Goal: Task Accomplishment & Management: Manage account settings

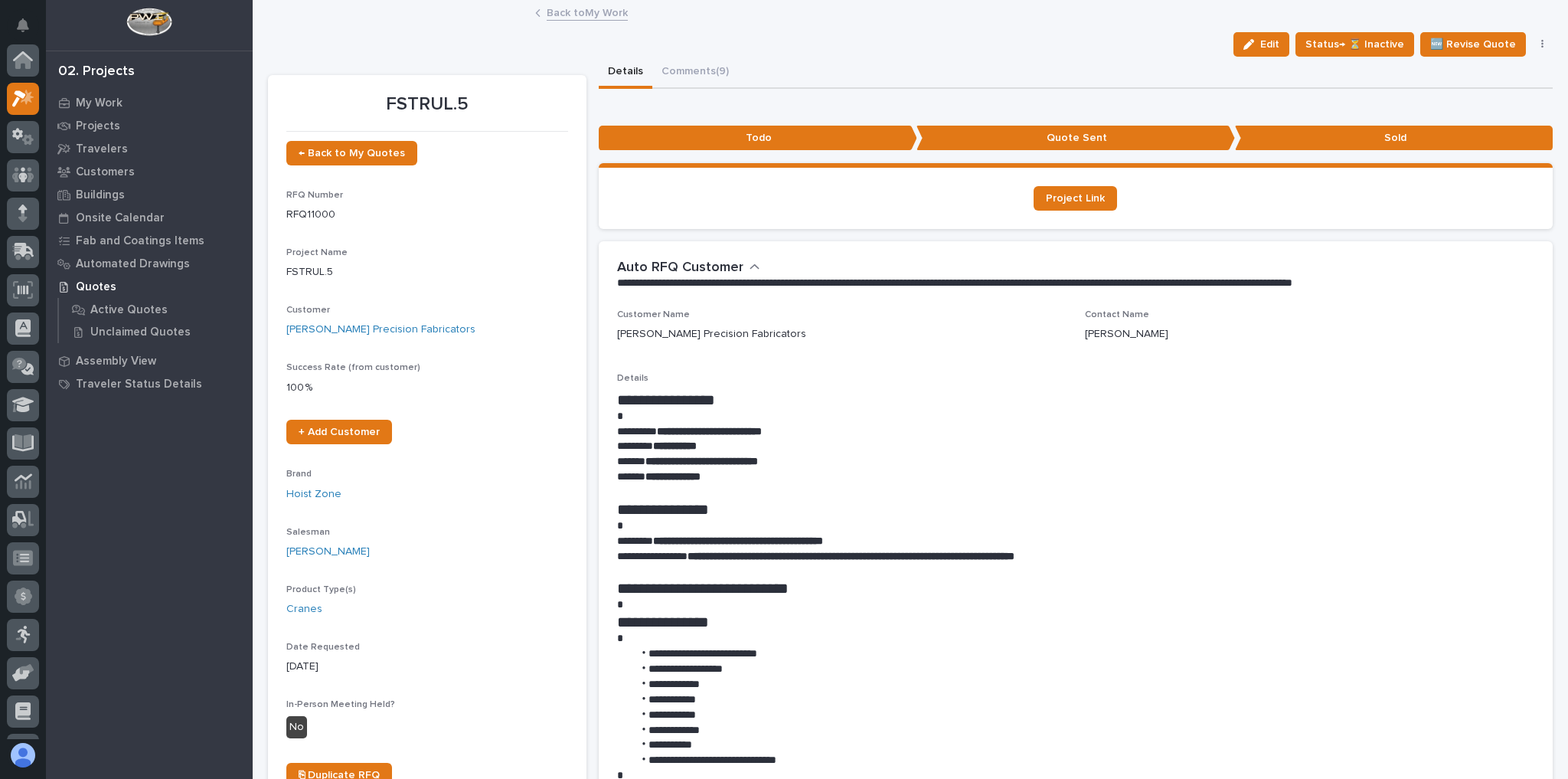
scroll to position [39, 0]
click at [585, 14] on link "Back to My Work" at bounding box center [587, 12] width 81 height 18
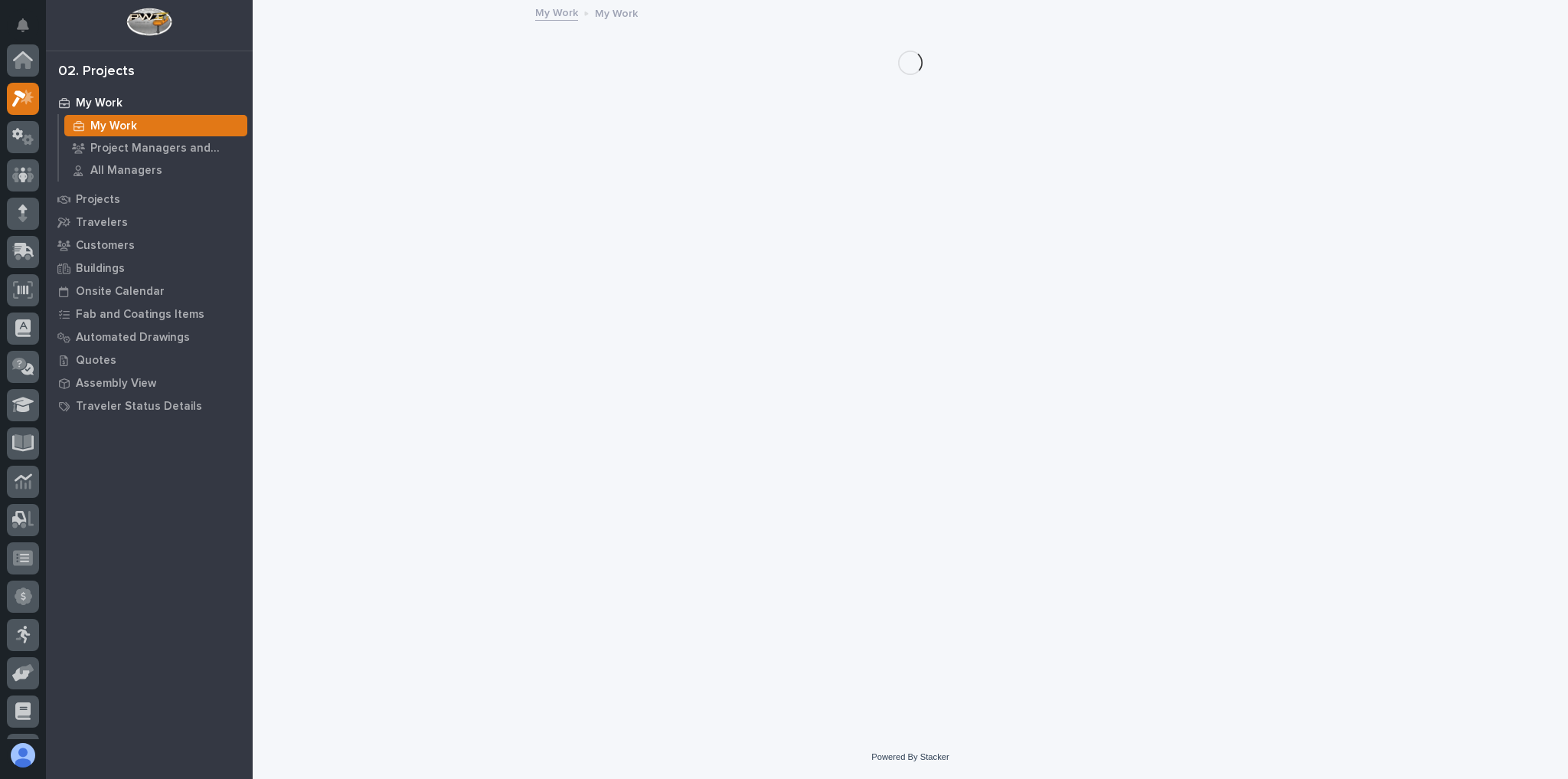
scroll to position [41, 0]
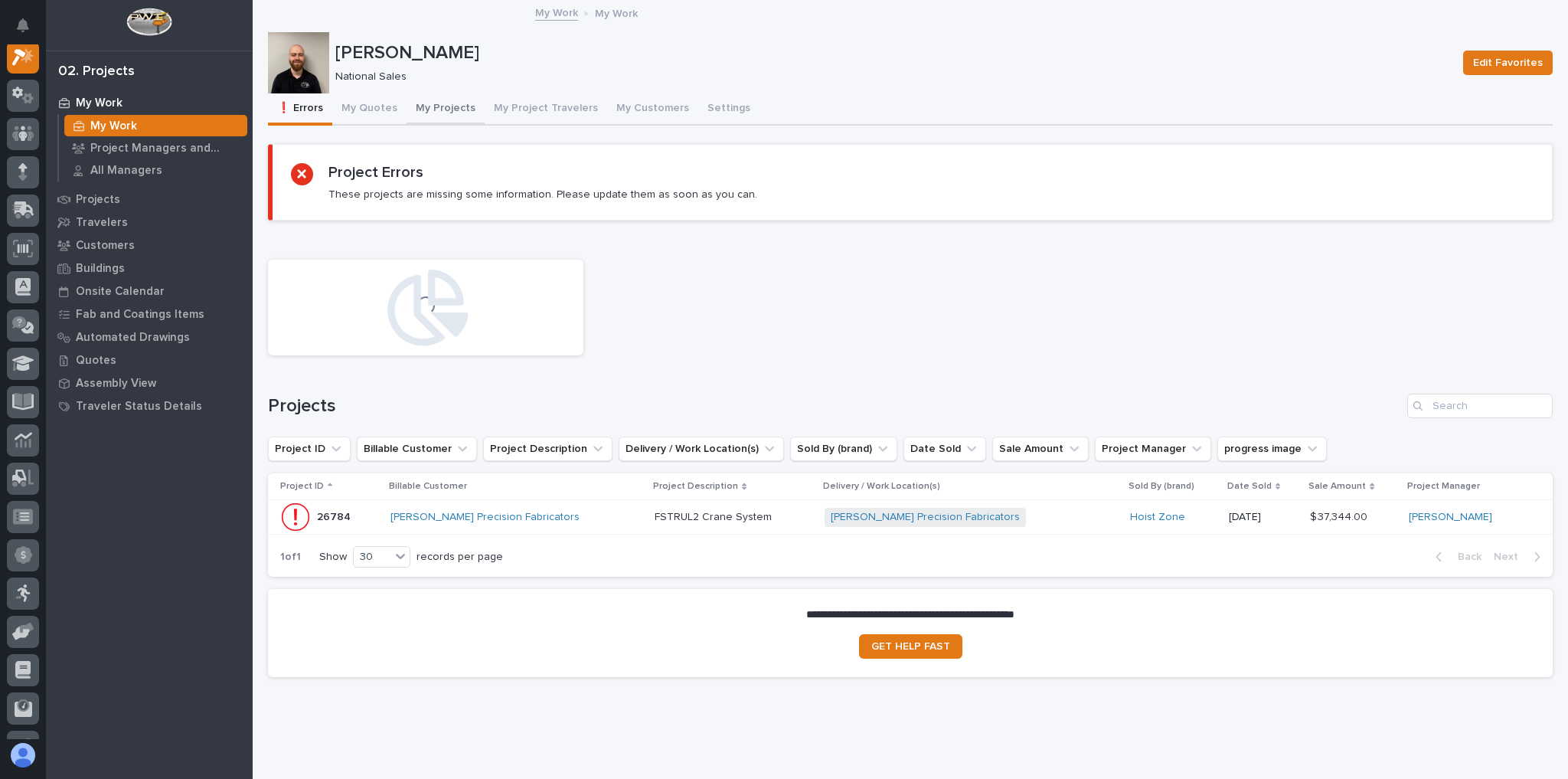
click at [442, 109] on button "My Projects" at bounding box center [445, 109] width 78 height 32
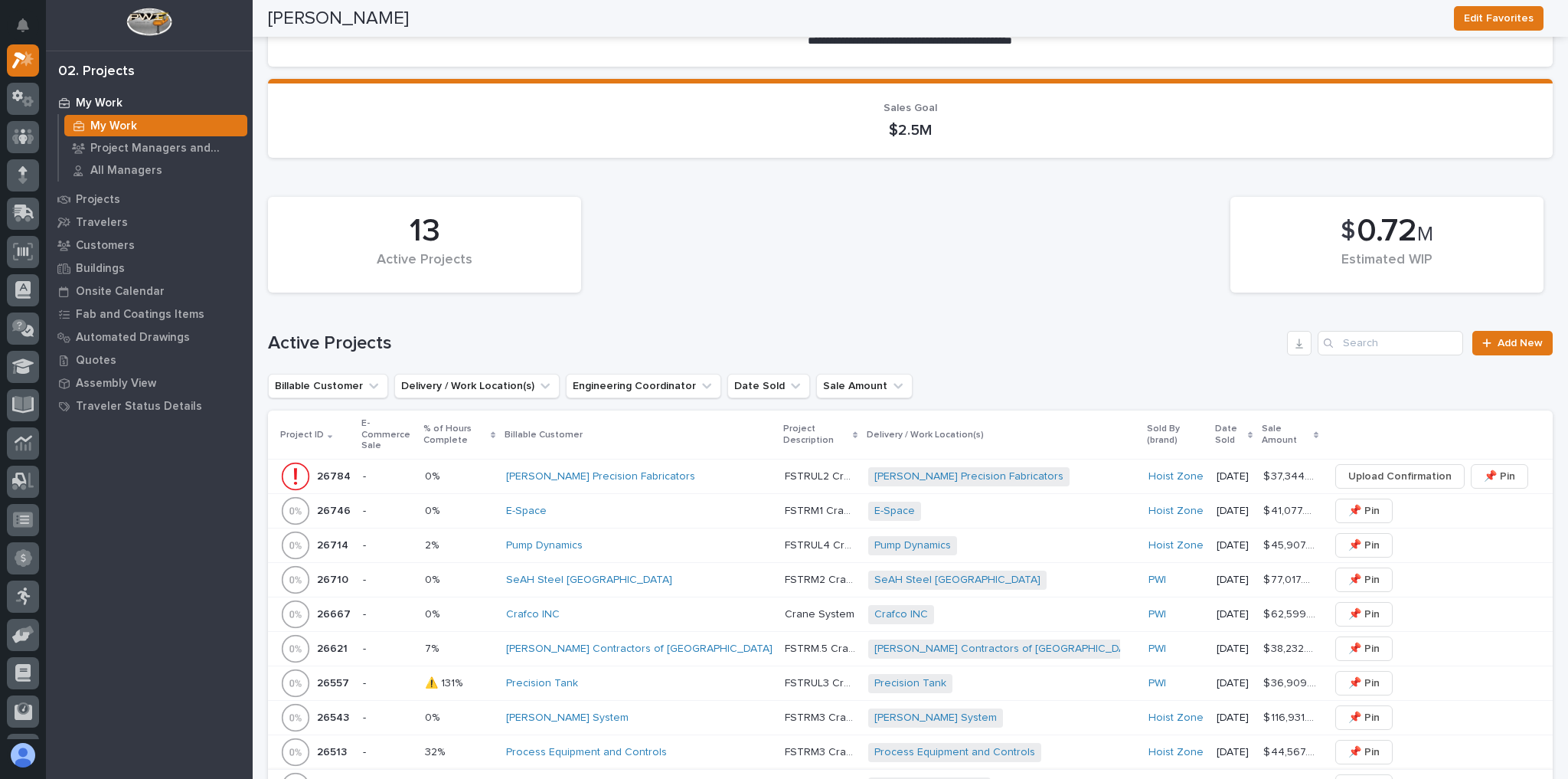
scroll to position [428, 0]
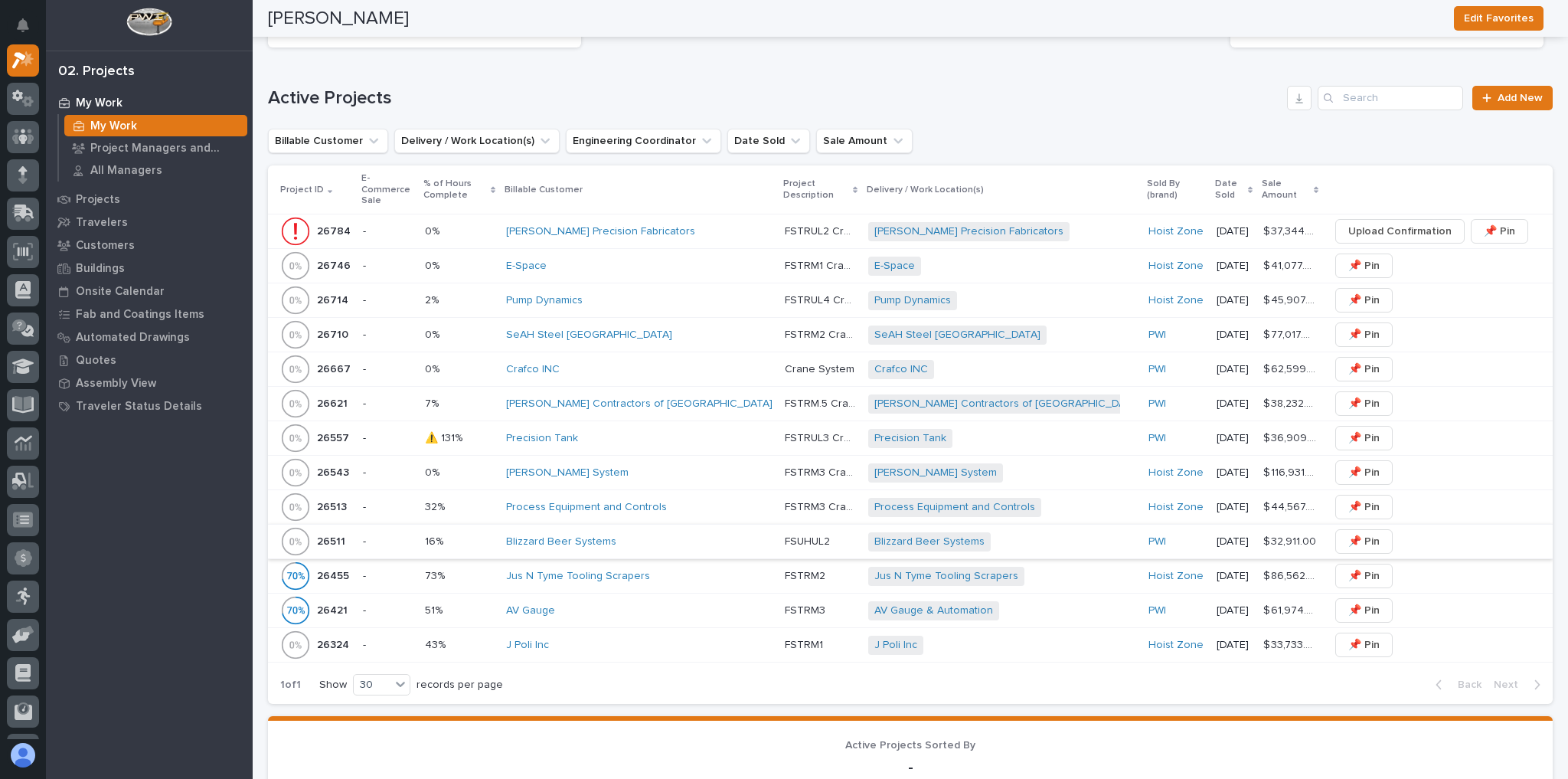
click at [779, 490] on td "FSTRM3 Crane System FSTRM3 Crane System" at bounding box center [821, 506] width 84 height 35
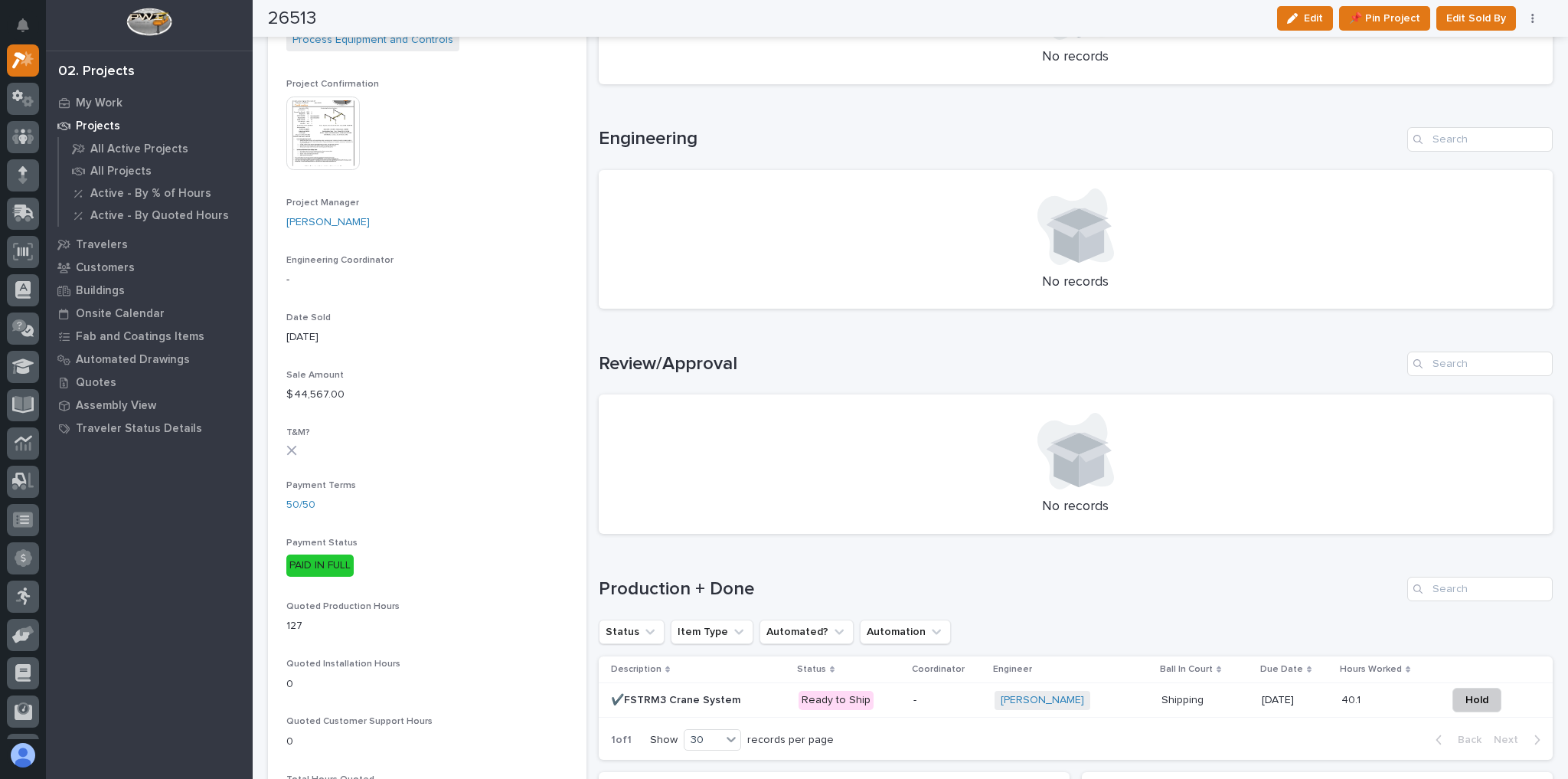
scroll to position [735, 0]
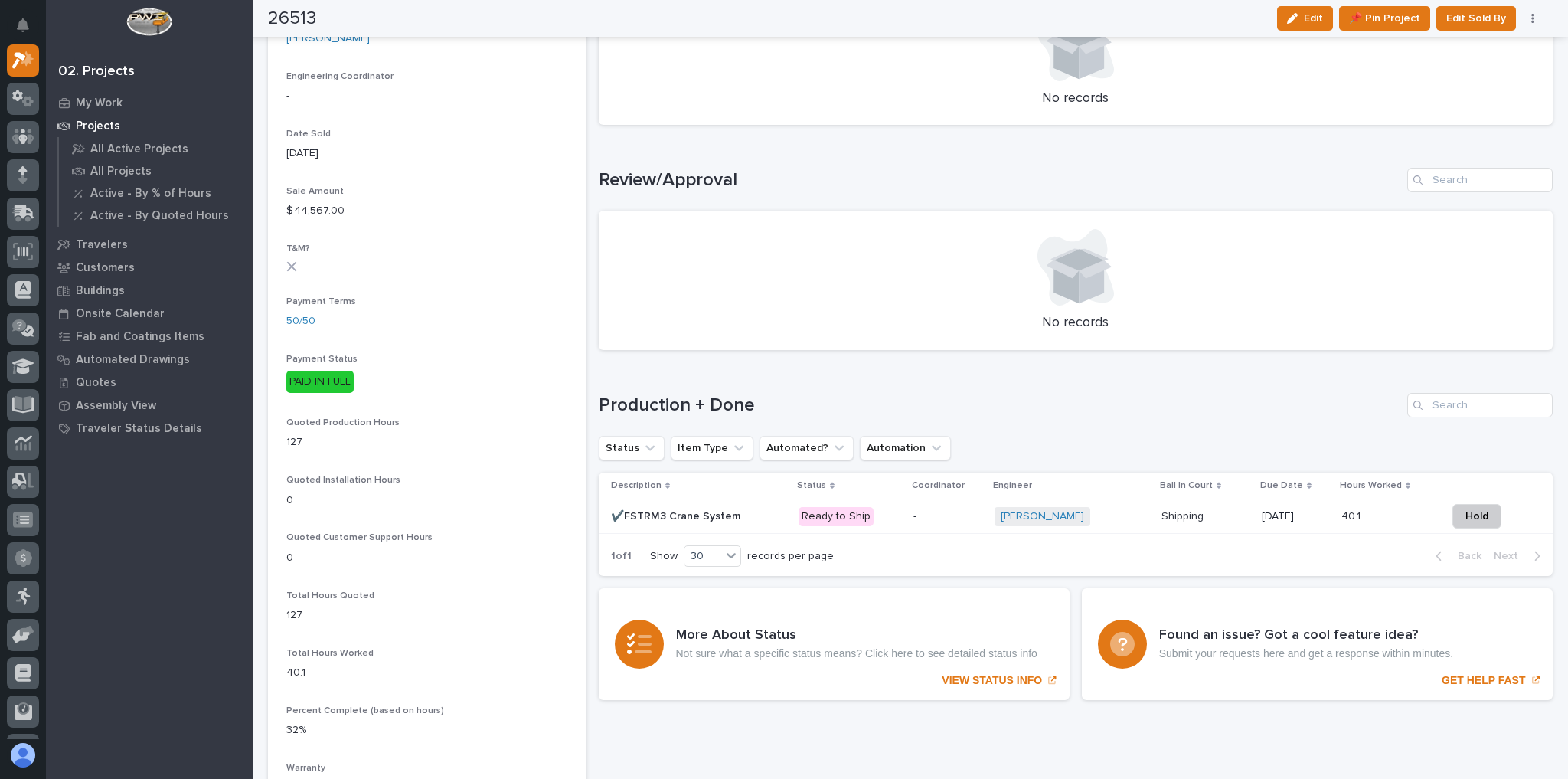
click at [925, 510] on p "-" at bounding box center [948, 516] width 69 height 13
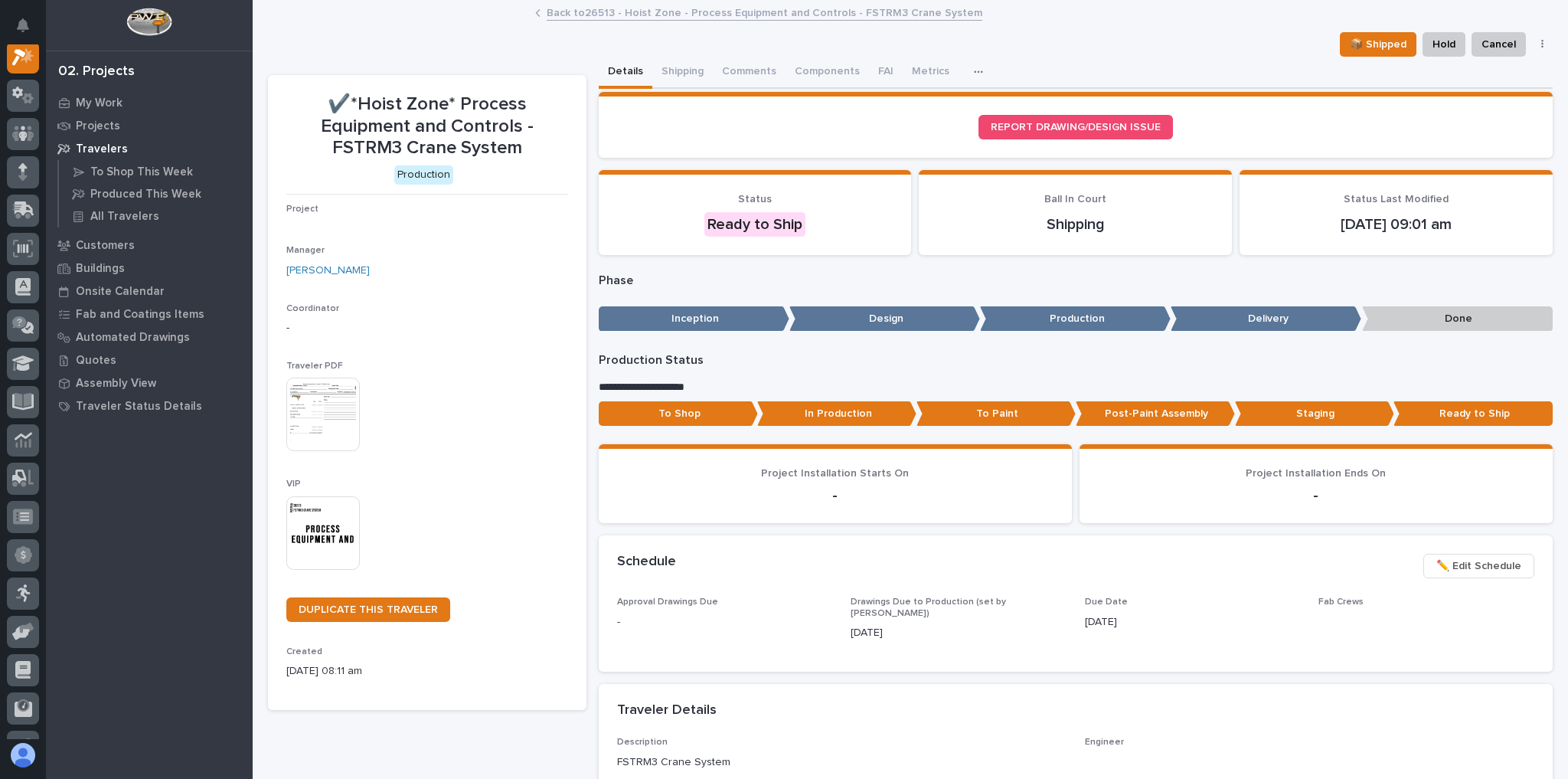
scroll to position [39, 0]
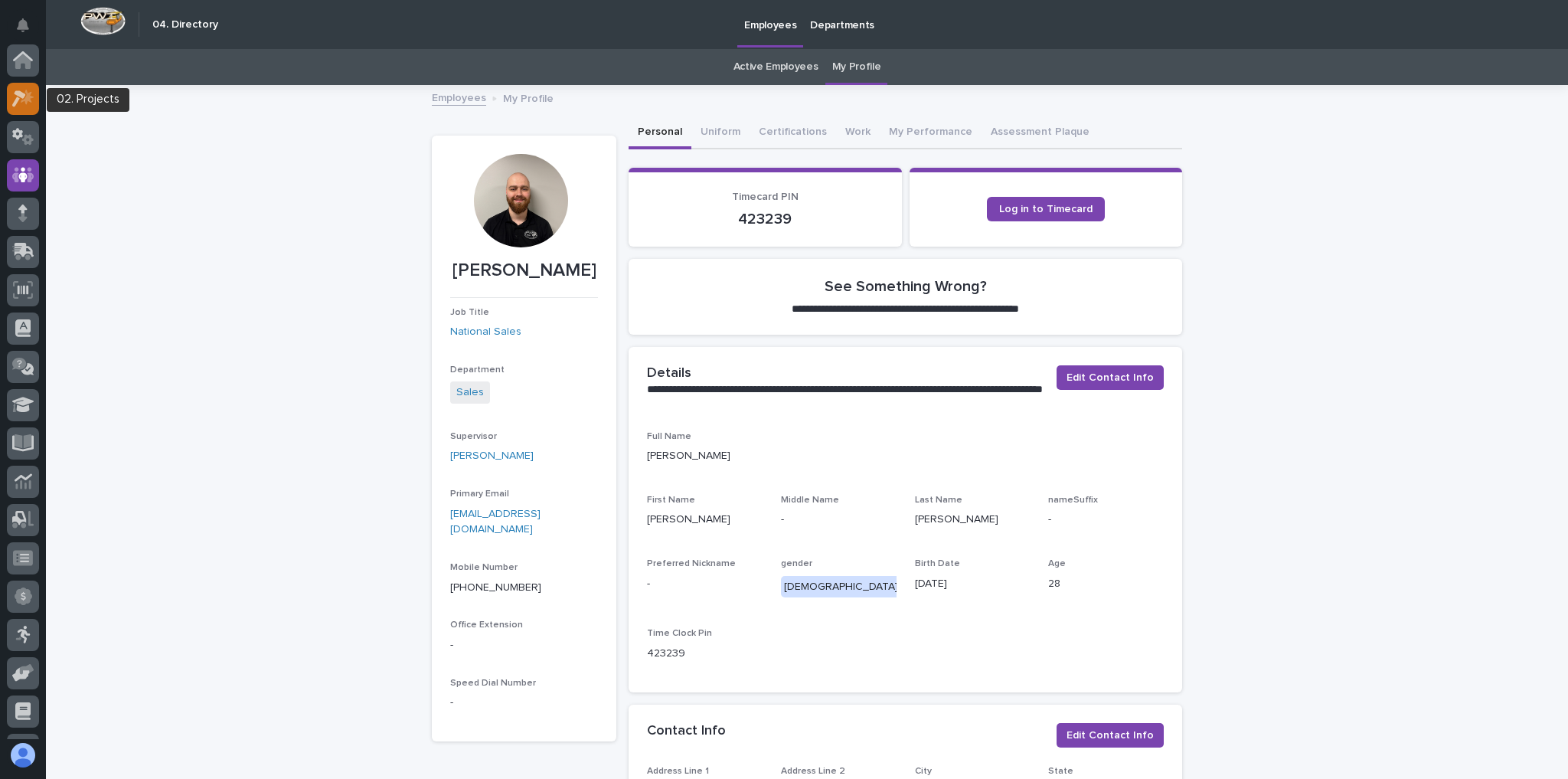
click at [19, 109] on div at bounding box center [23, 99] width 32 height 32
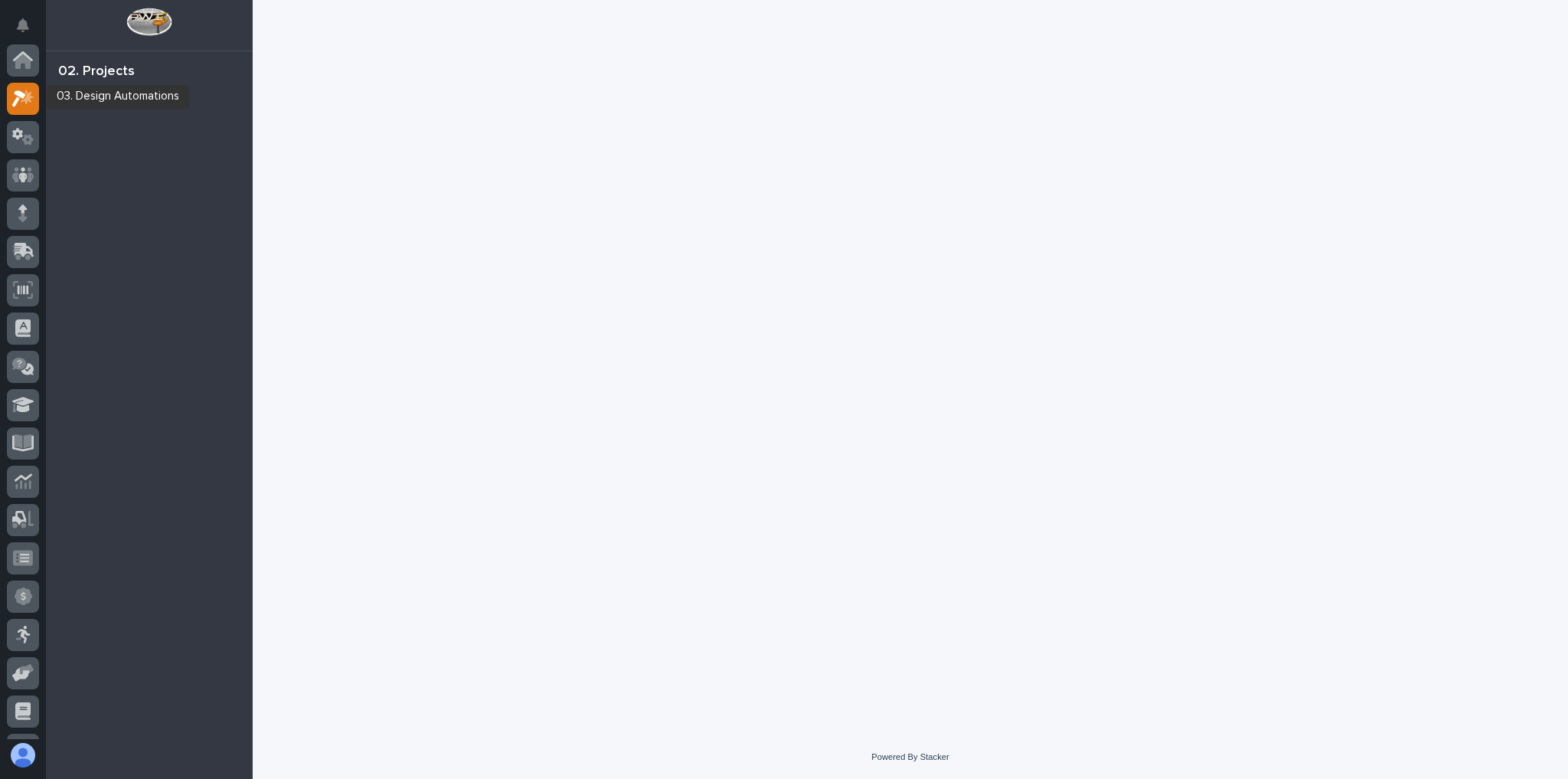
scroll to position [39, 0]
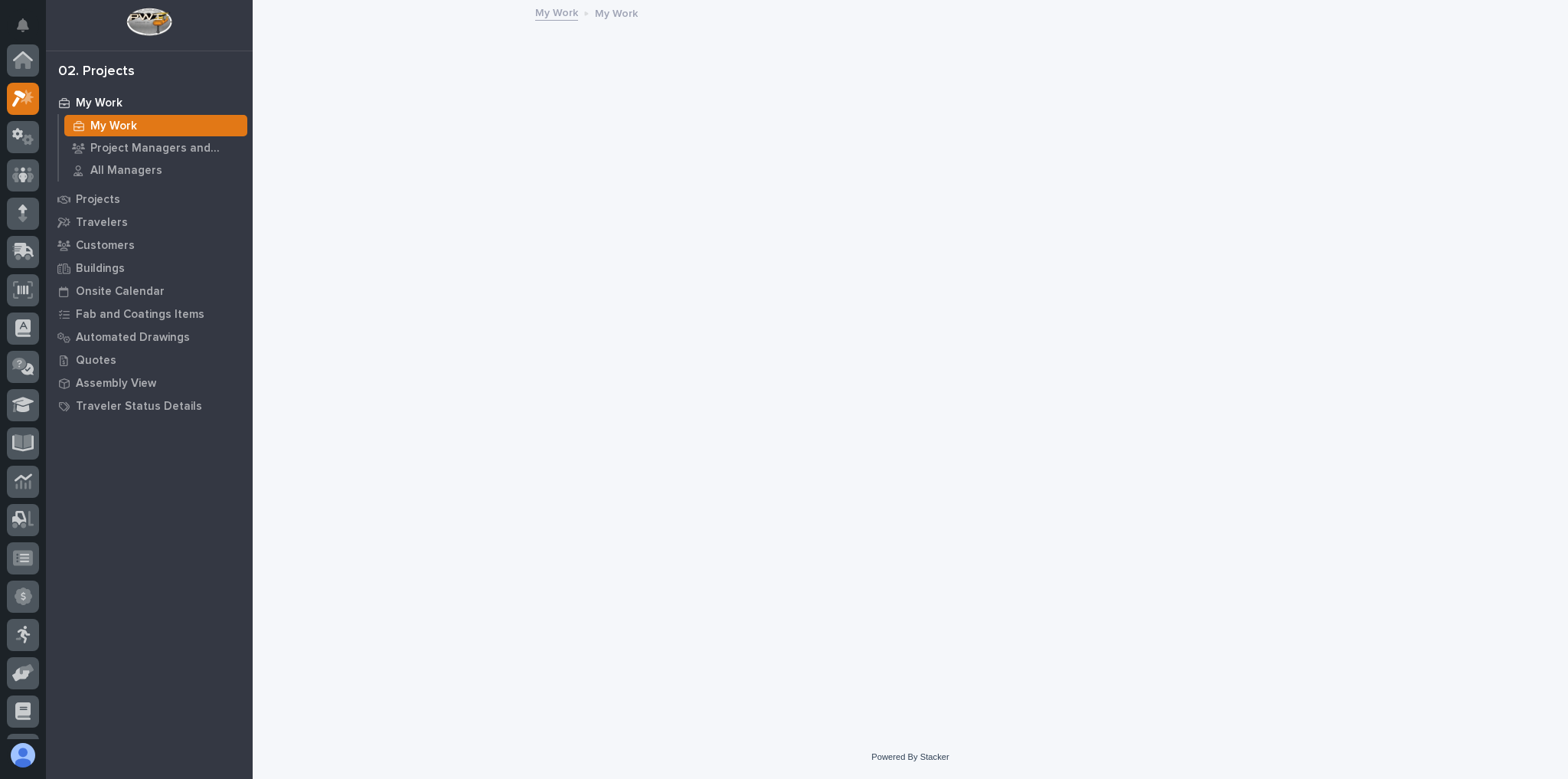
scroll to position [39, 0]
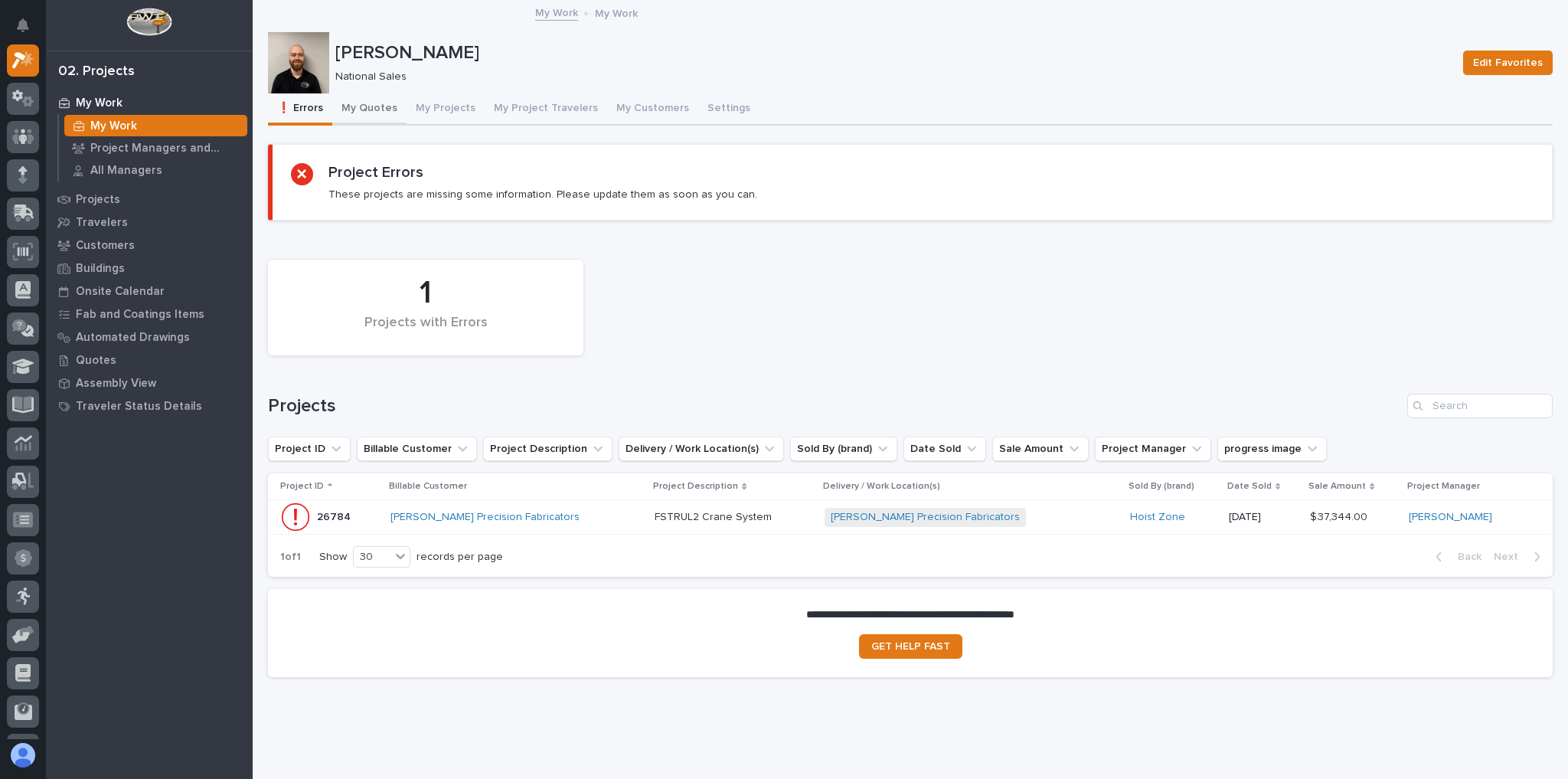
click at [381, 116] on button "My Quotes" at bounding box center [369, 109] width 74 height 32
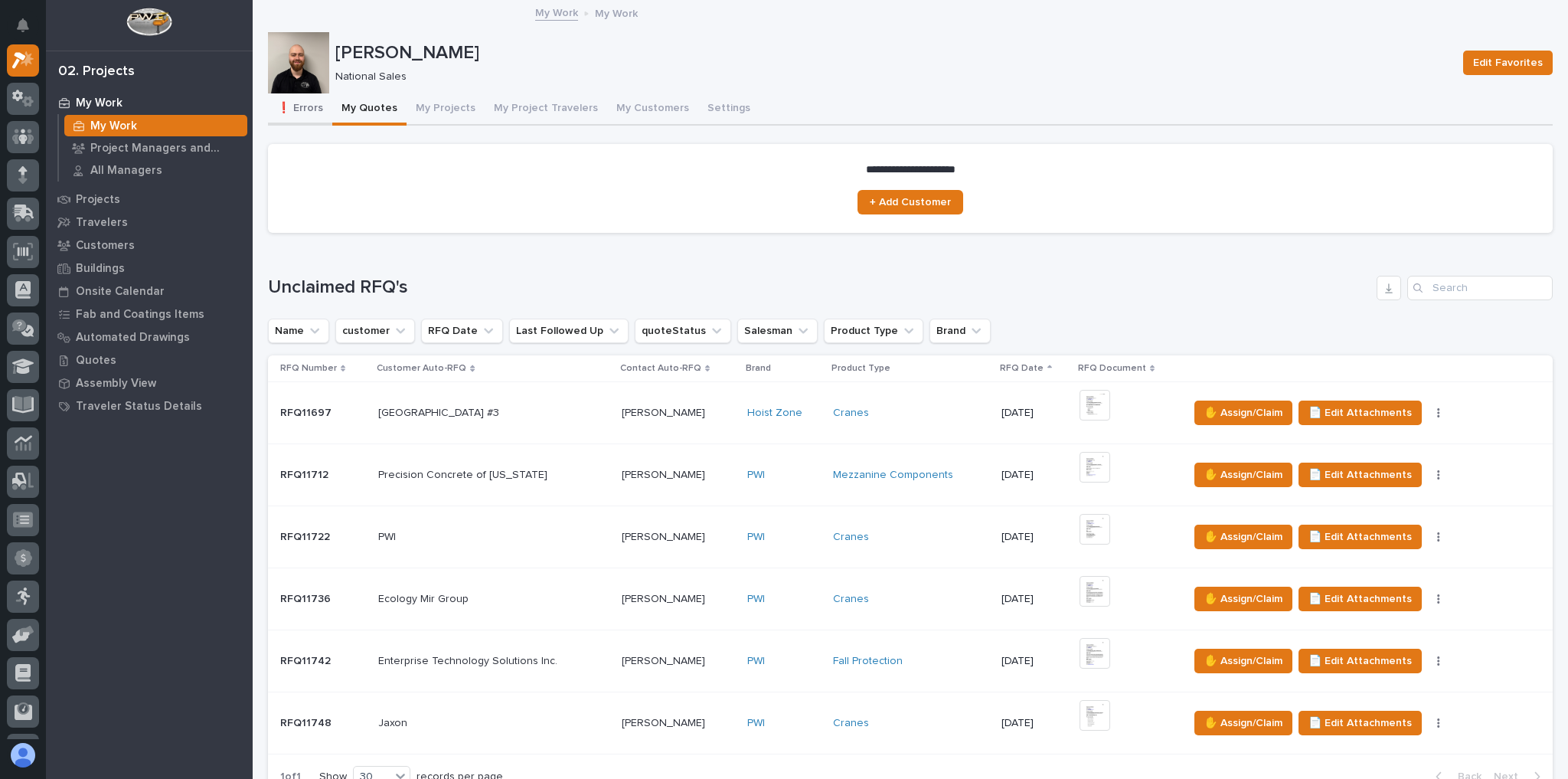
click at [321, 110] on button "❗ Errors" at bounding box center [300, 109] width 64 height 32
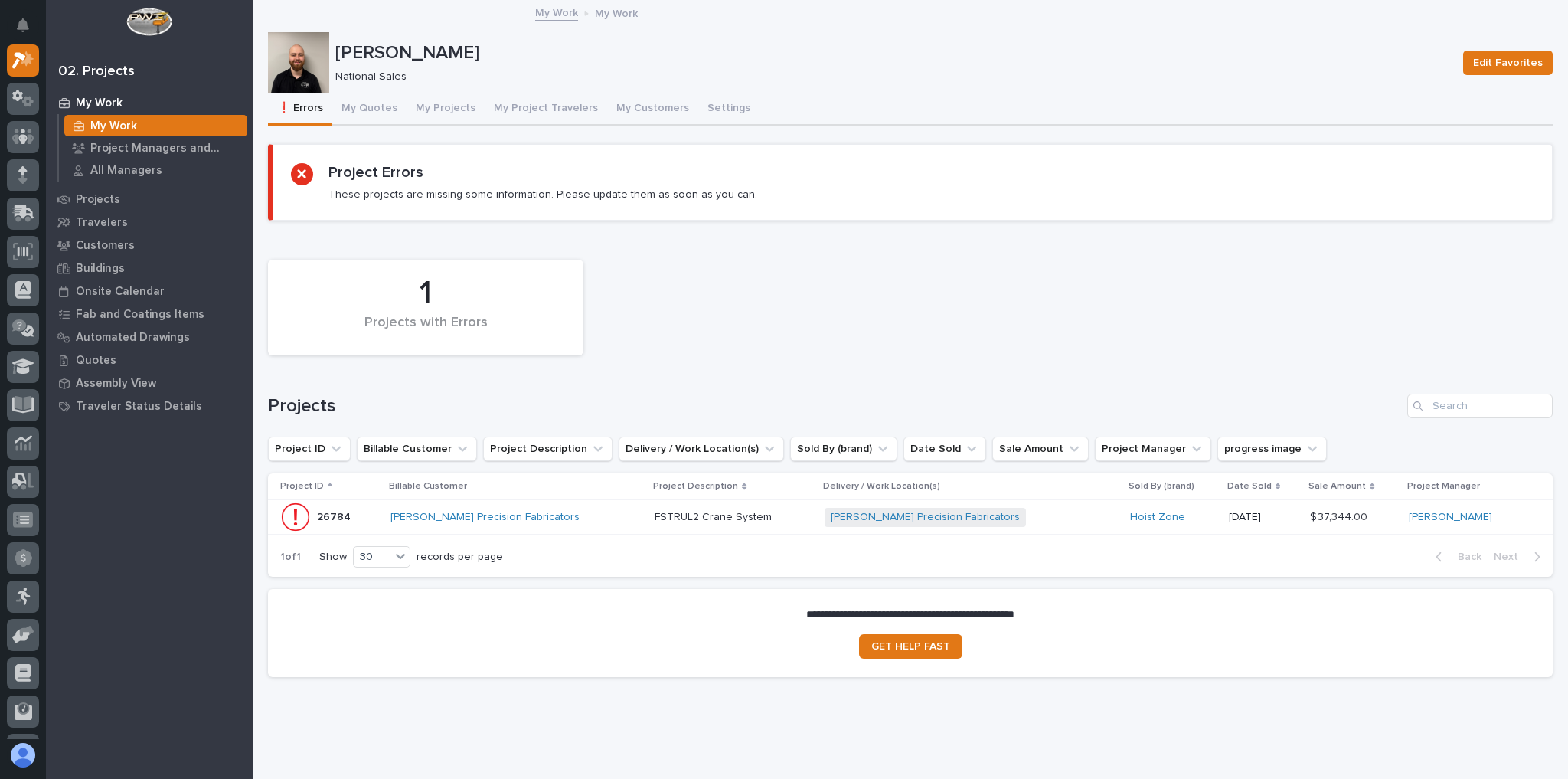
click at [584, 515] on div "[PERSON_NAME] Precision Fabricators" at bounding box center [516, 517] width 252 height 13
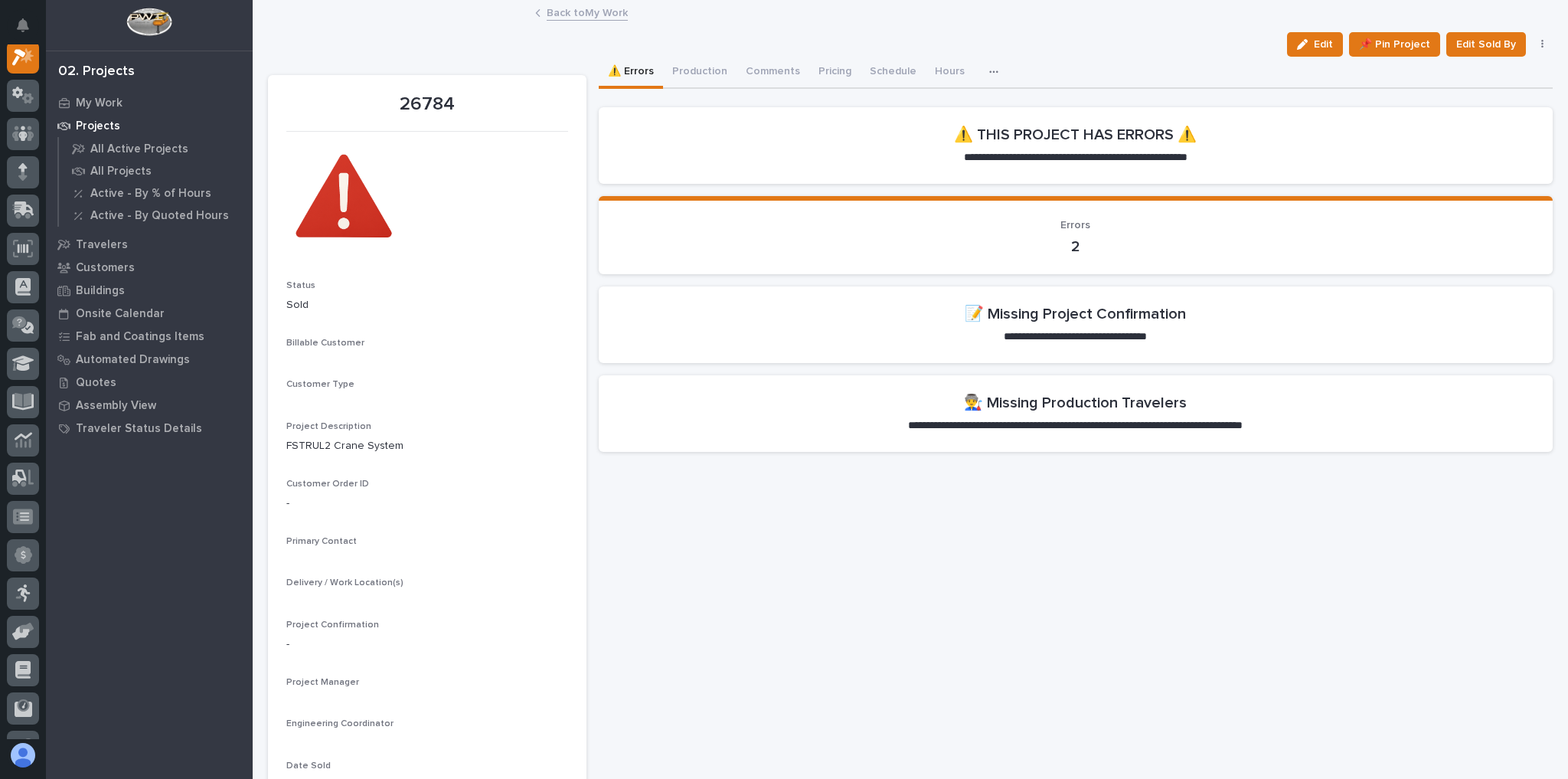
scroll to position [39, 0]
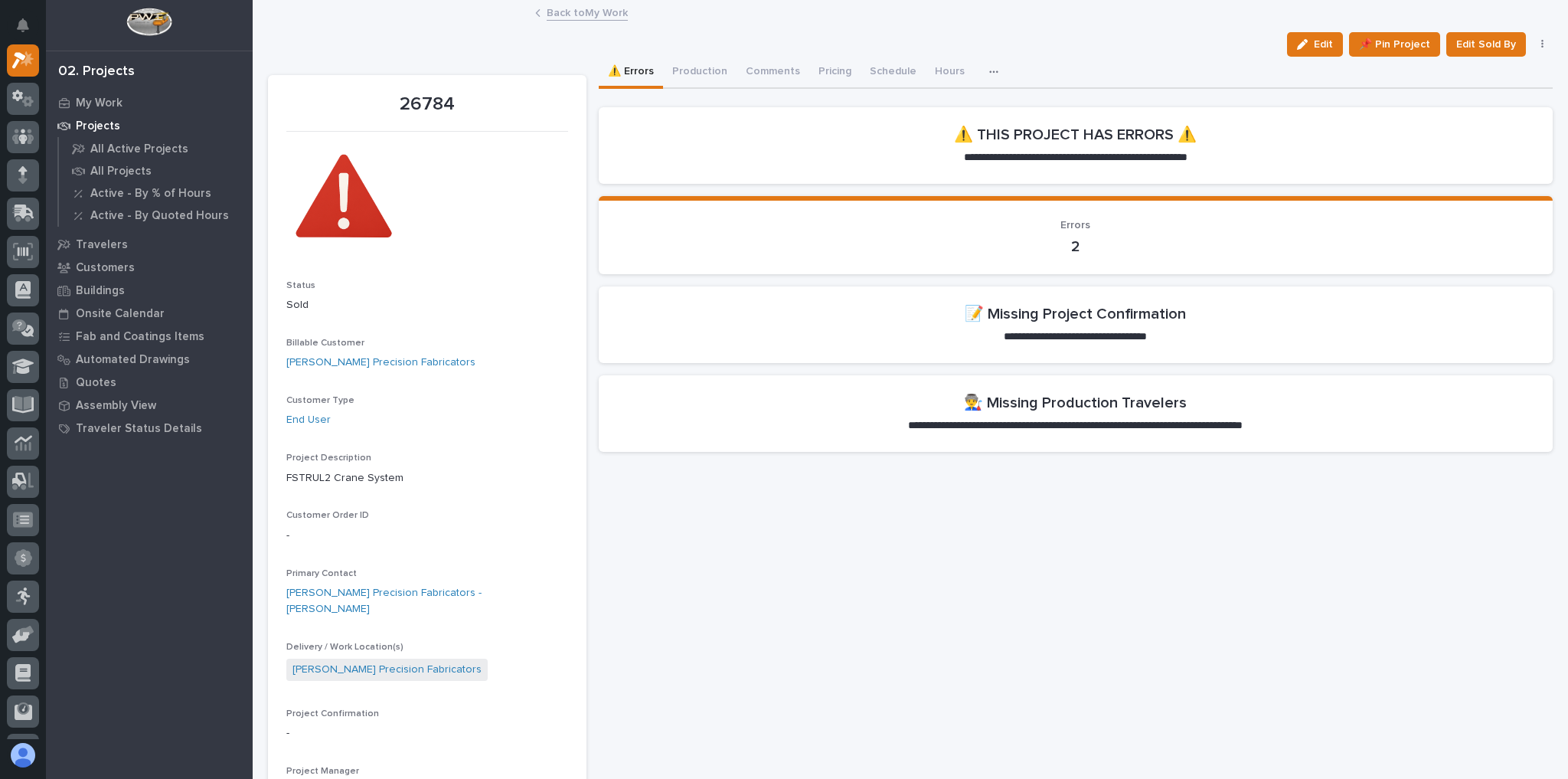
click at [1316, 46] on span "Edit" at bounding box center [1324, 44] width 19 height 14
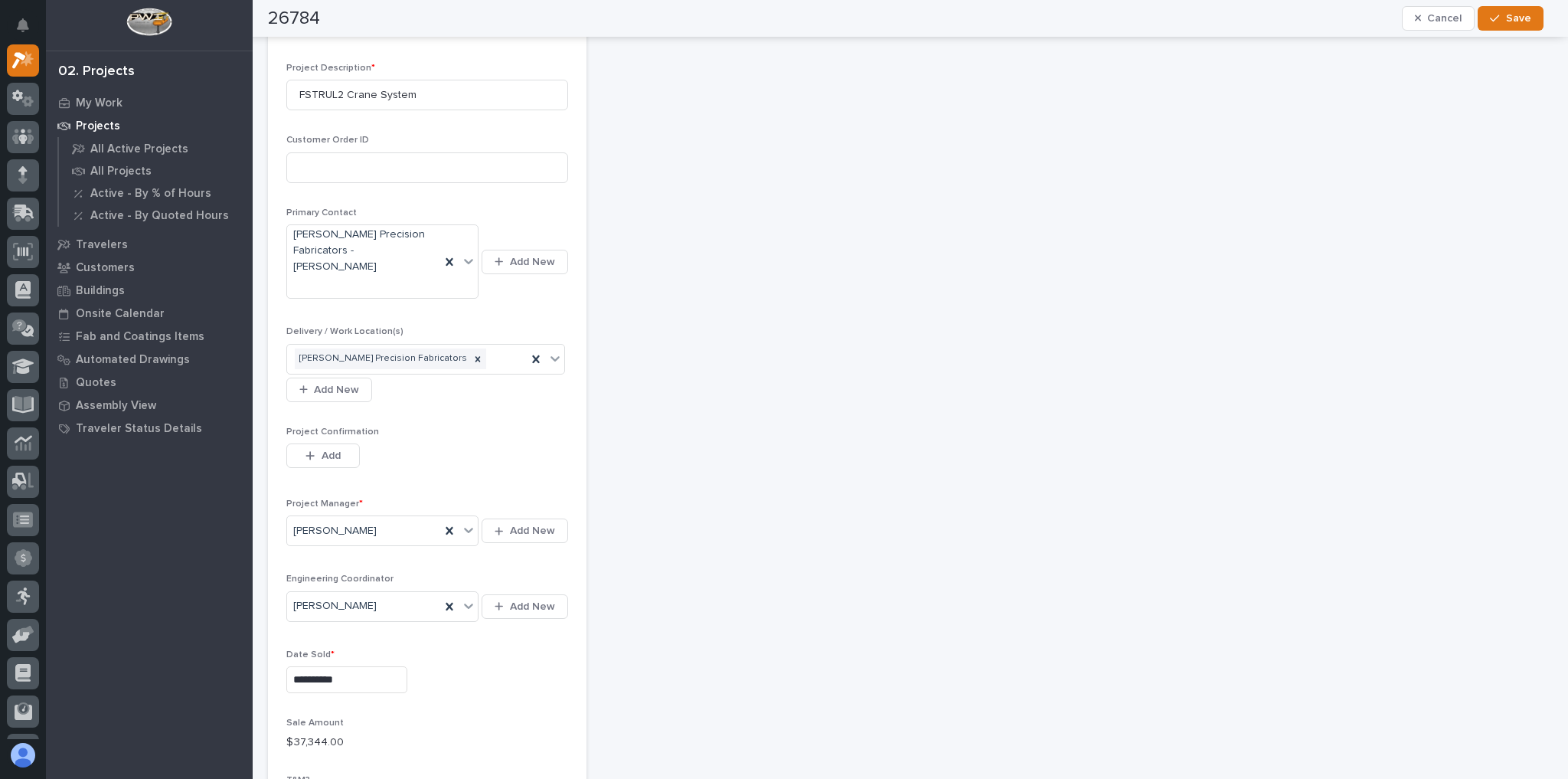
scroll to position [428, 0]
click at [335, 447] on span "Add" at bounding box center [331, 453] width 19 height 14
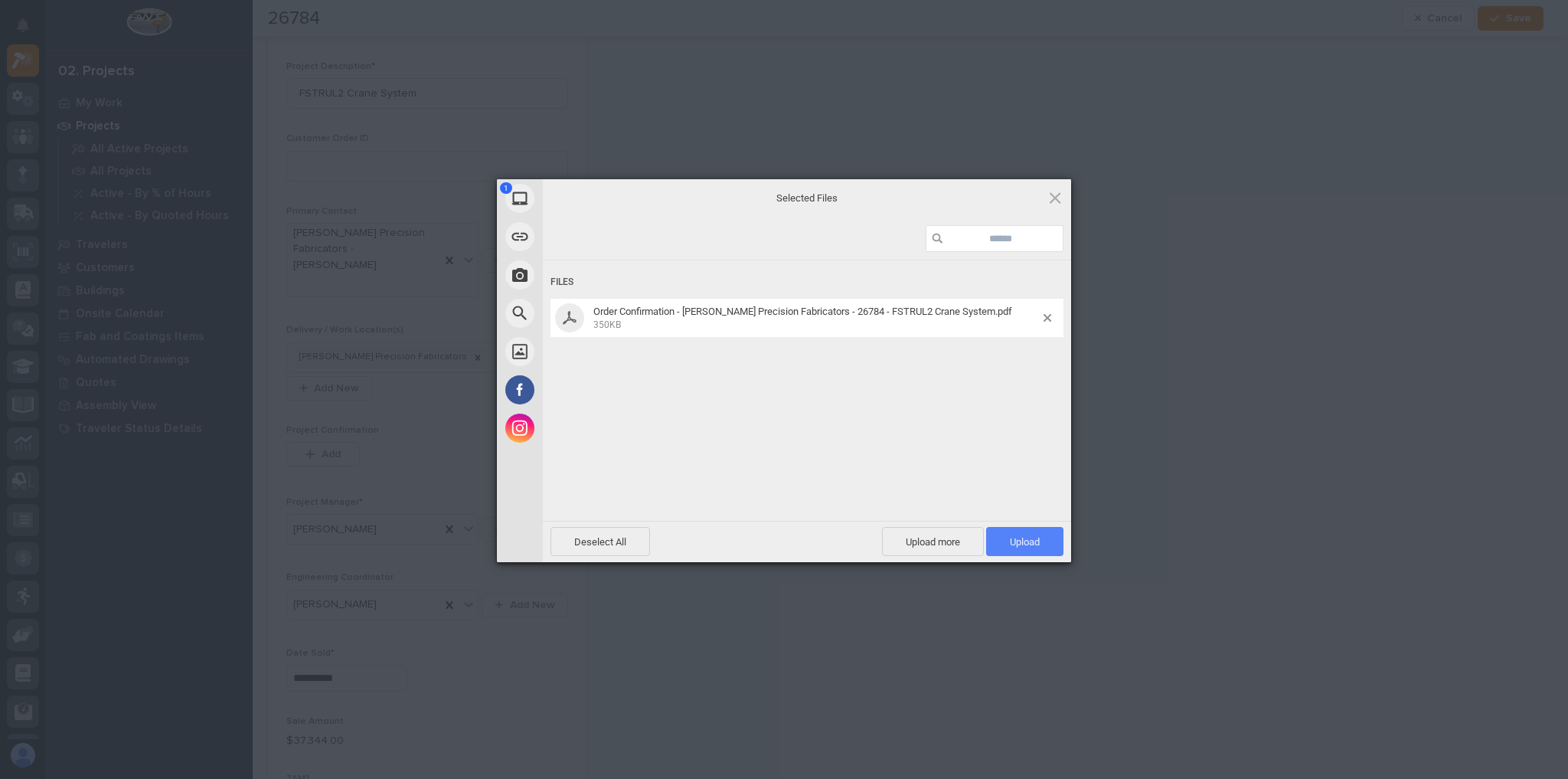
click at [1014, 542] on span "Upload 1" at bounding box center [1024, 542] width 30 height 11
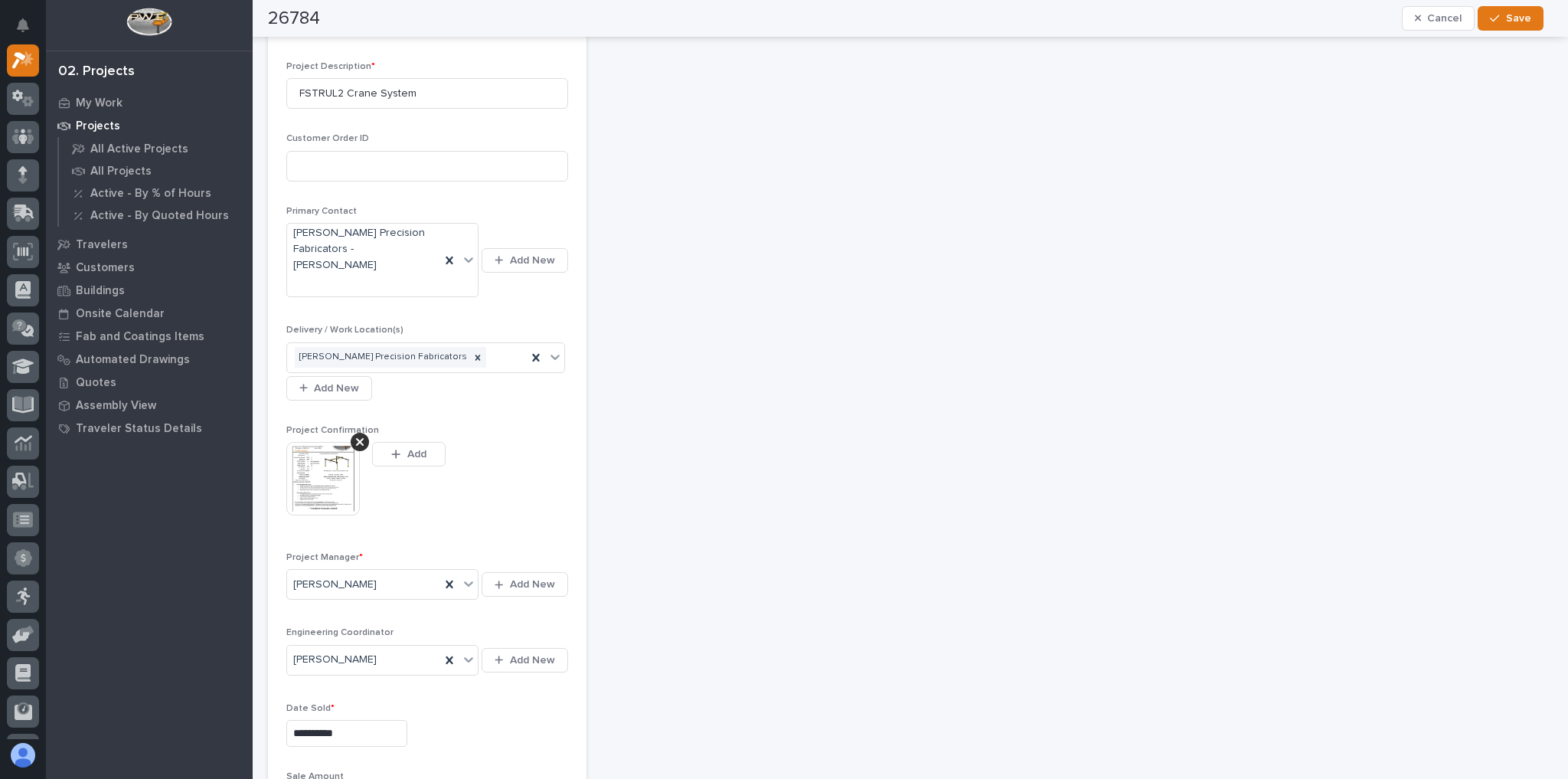
scroll to position [456, 0]
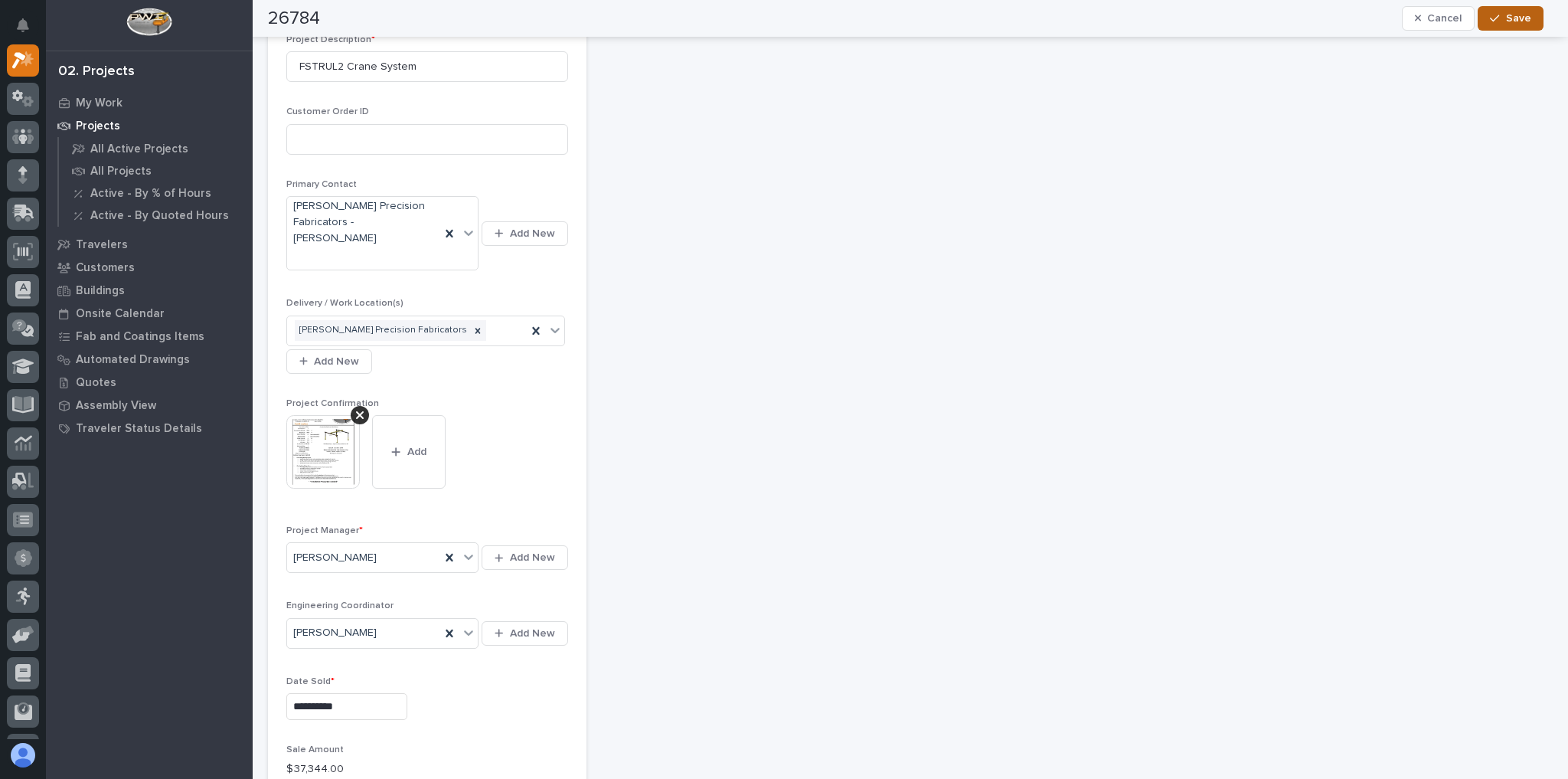
click at [1521, 12] on span "Save" at bounding box center [1518, 18] width 25 height 14
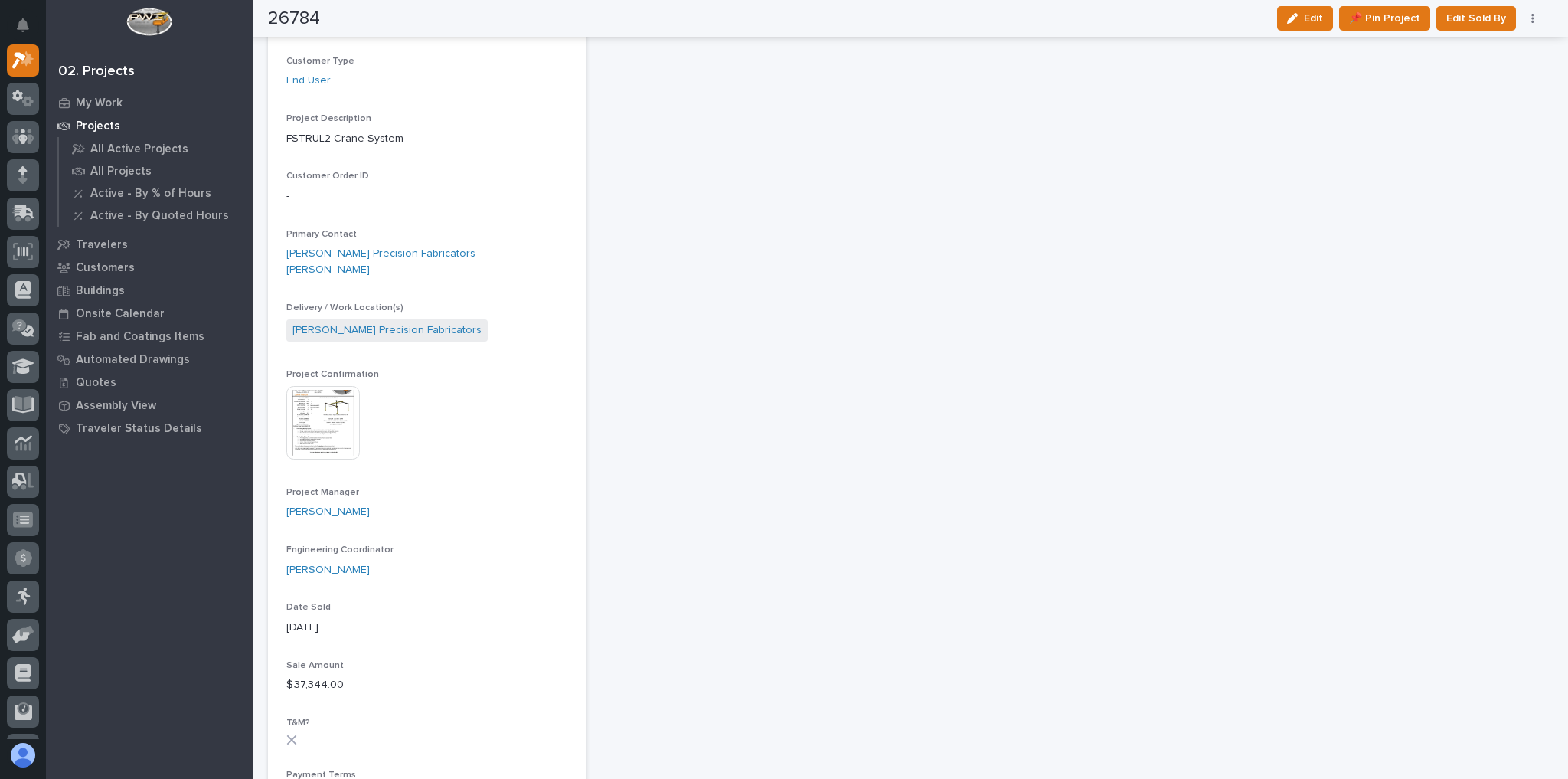
scroll to position [0, 0]
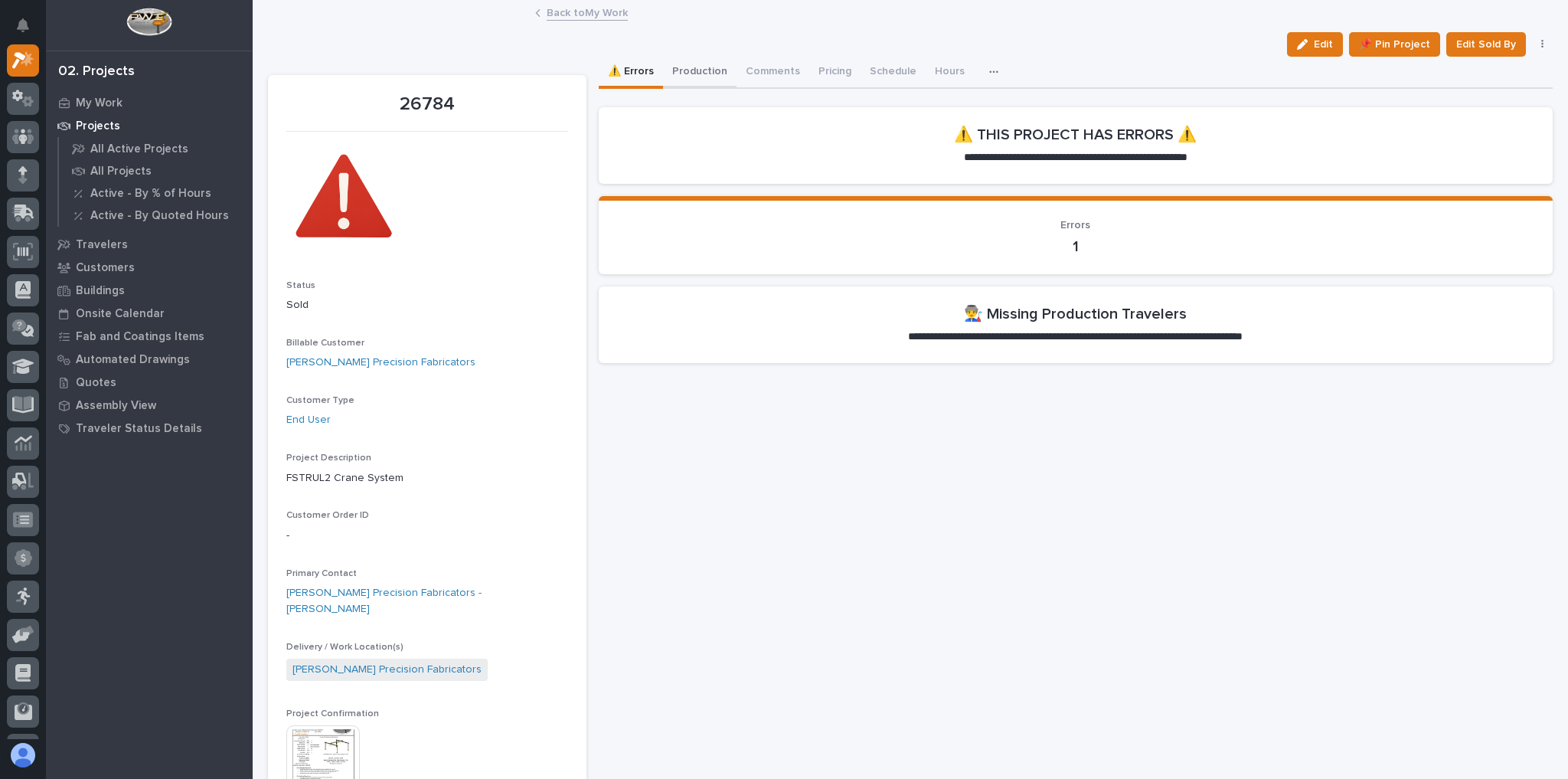
click at [672, 60] on button "Production" at bounding box center [700, 72] width 73 height 32
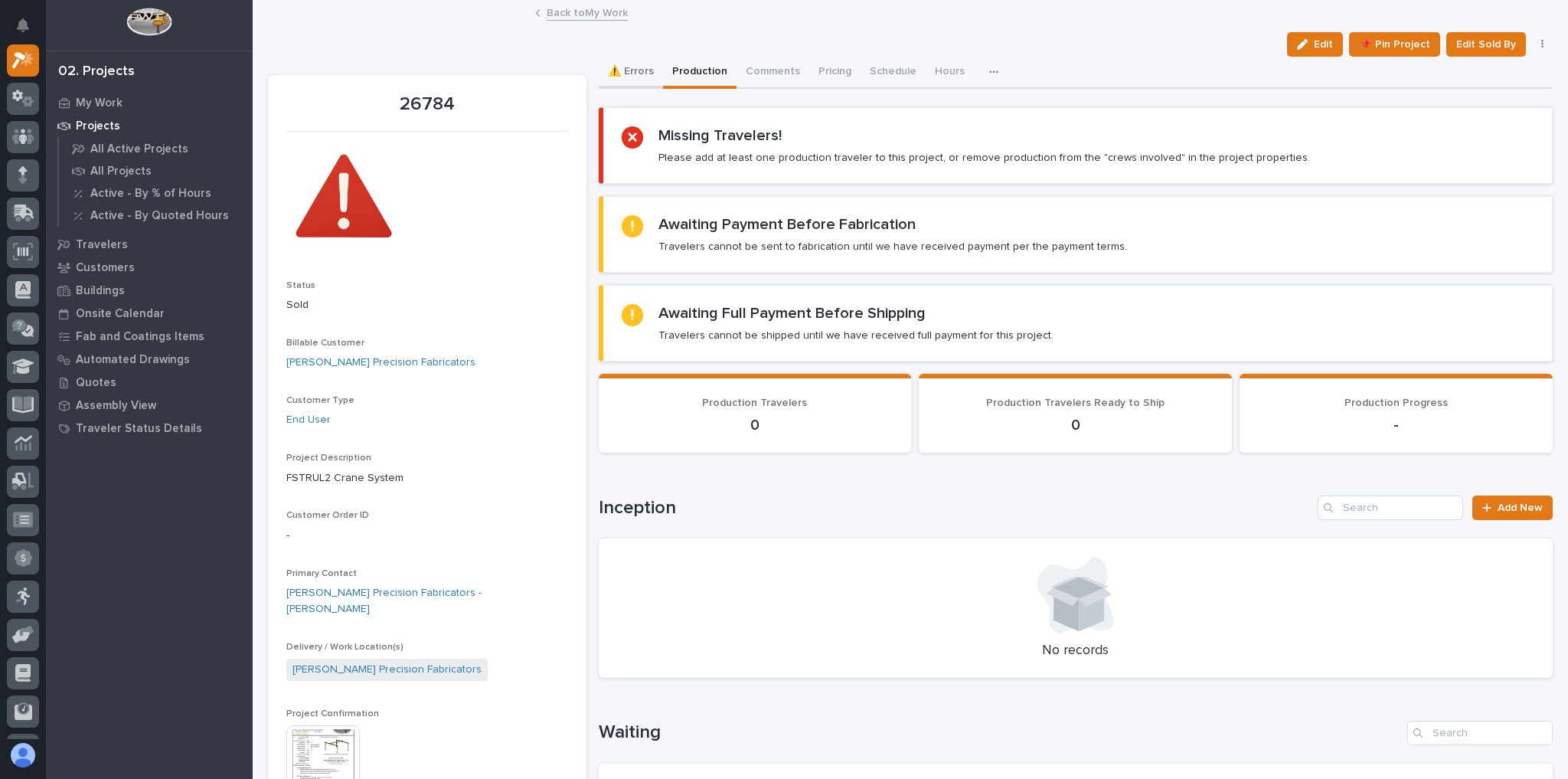
click at [630, 67] on button "⚠️ Errors" at bounding box center [631, 72] width 64 height 32
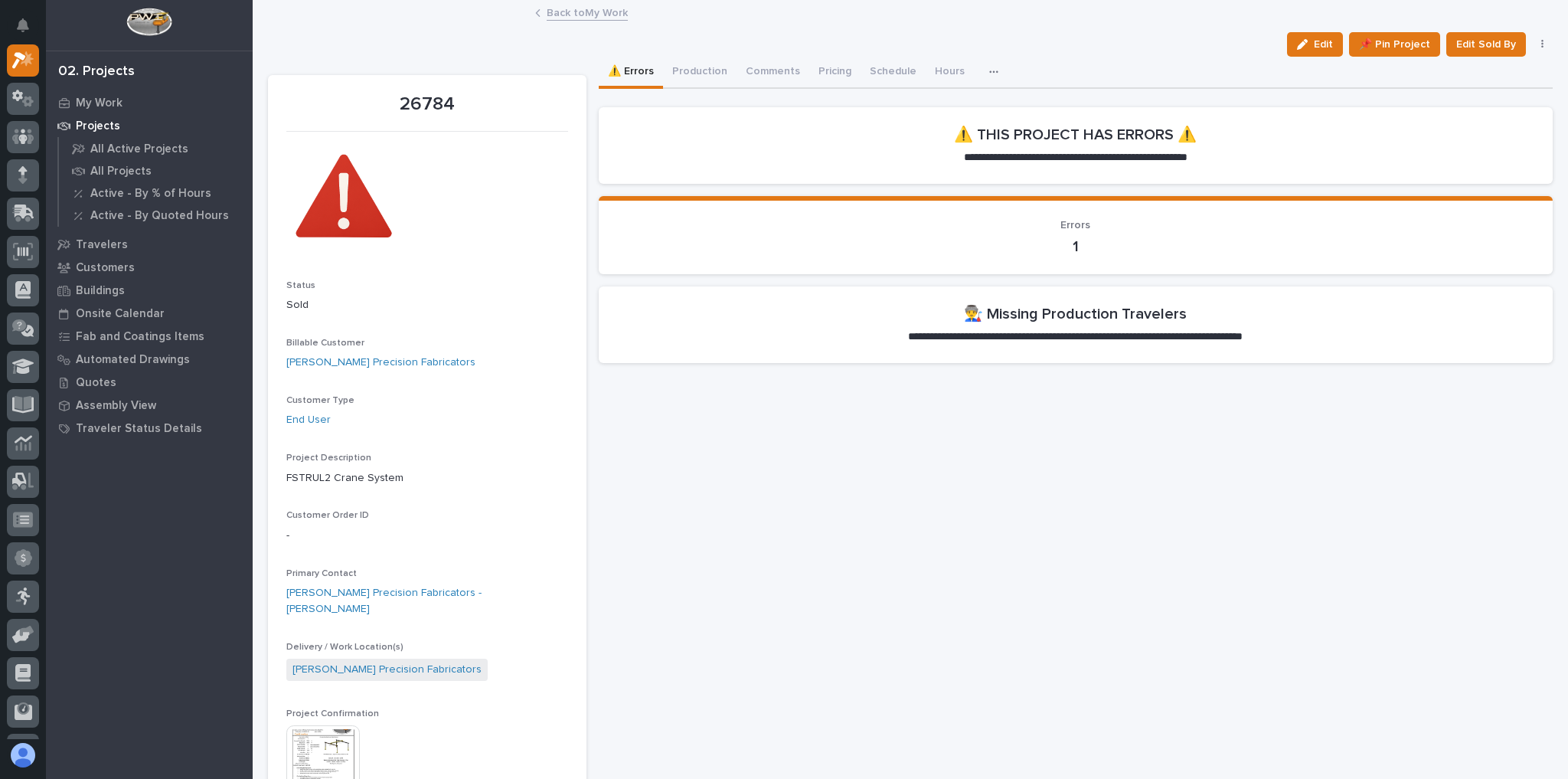
click at [597, 14] on link "Back to My Work" at bounding box center [587, 12] width 81 height 18
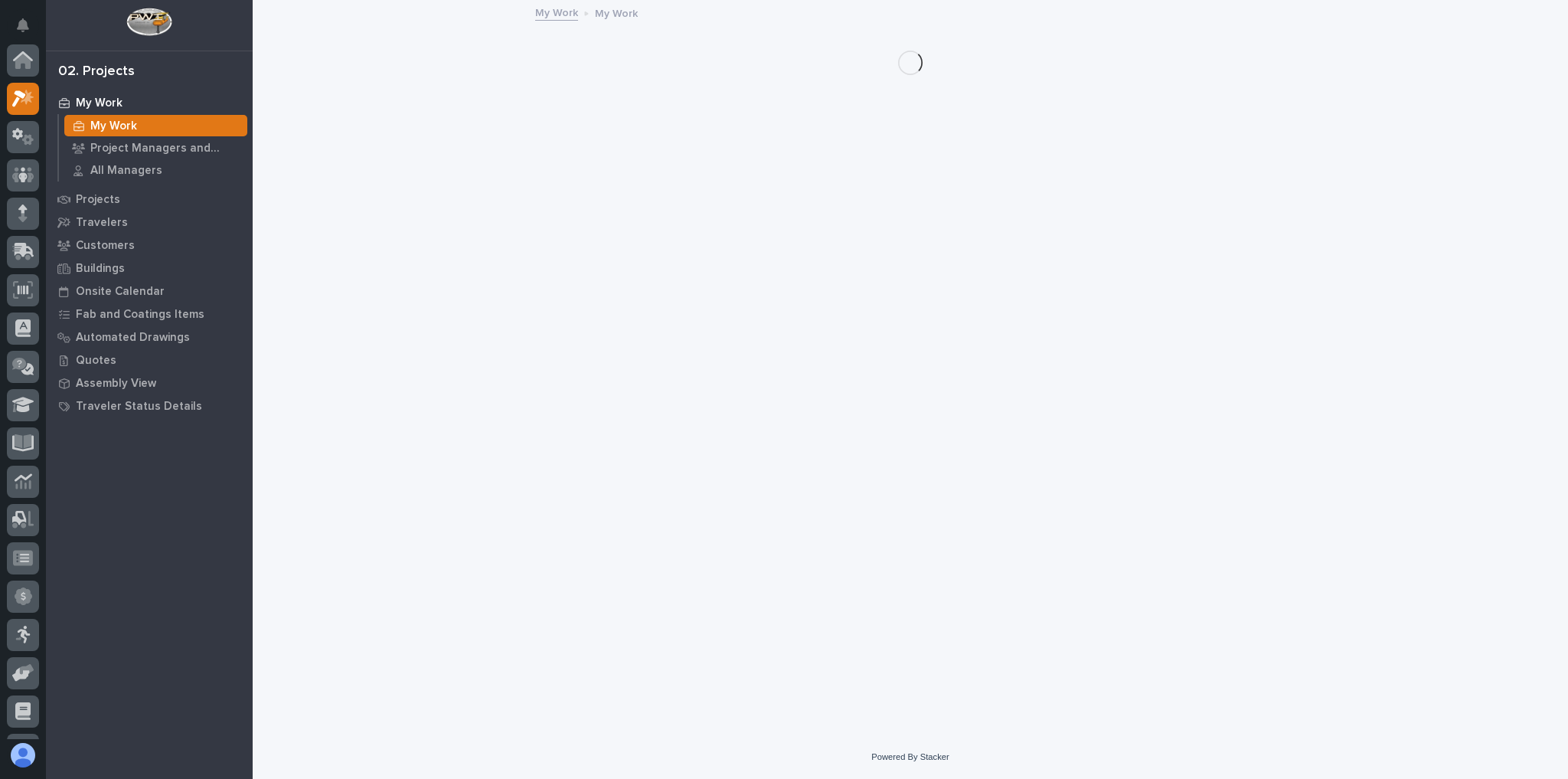
scroll to position [41, 0]
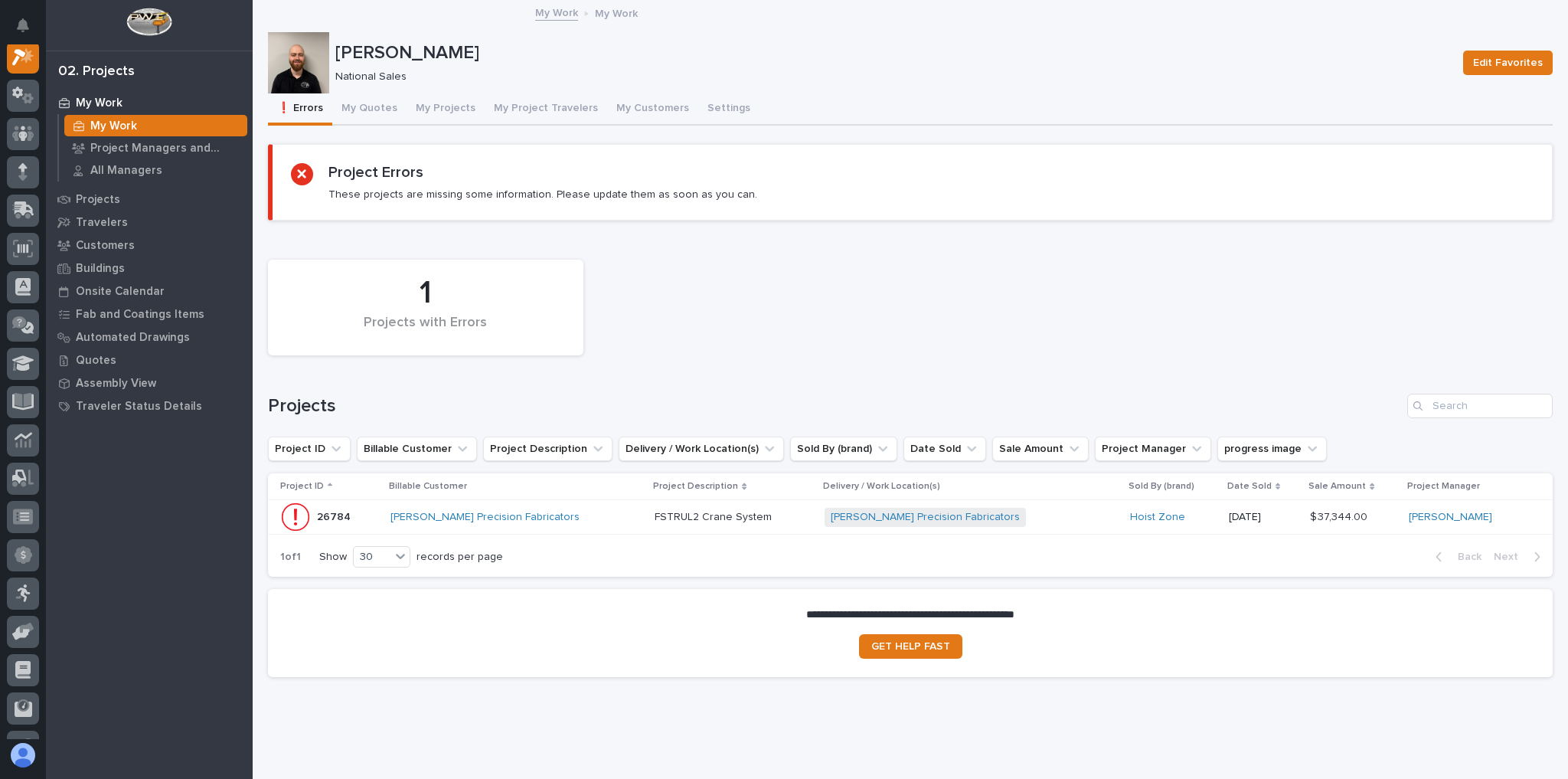
click at [543, 524] on div "[PERSON_NAME] Precision Fabricators" at bounding box center [516, 517] width 252 height 25
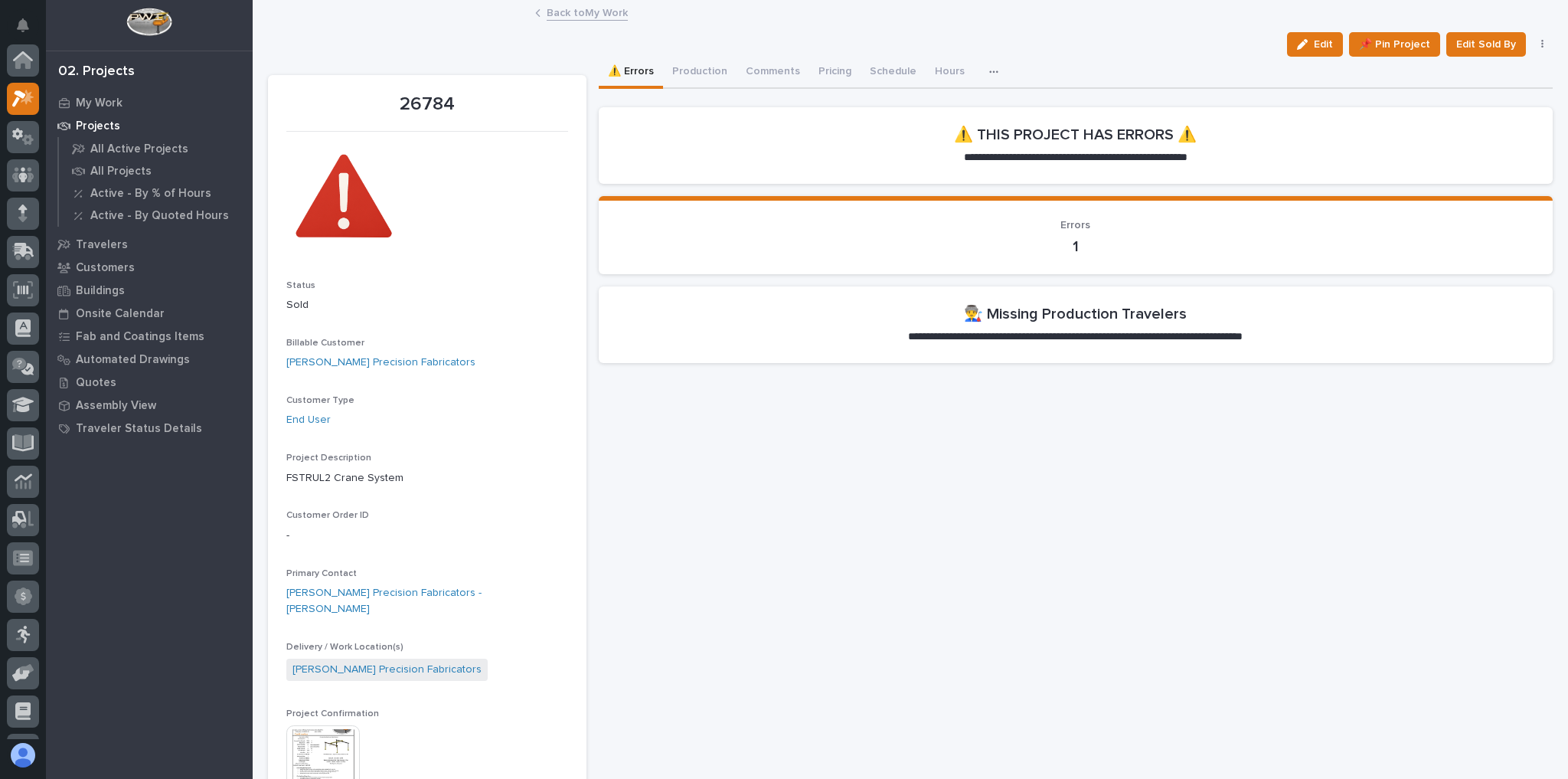
scroll to position [39, 0]
click at [704, 61] on button "Production" at bounding box center [700, 72] width 73 height 32
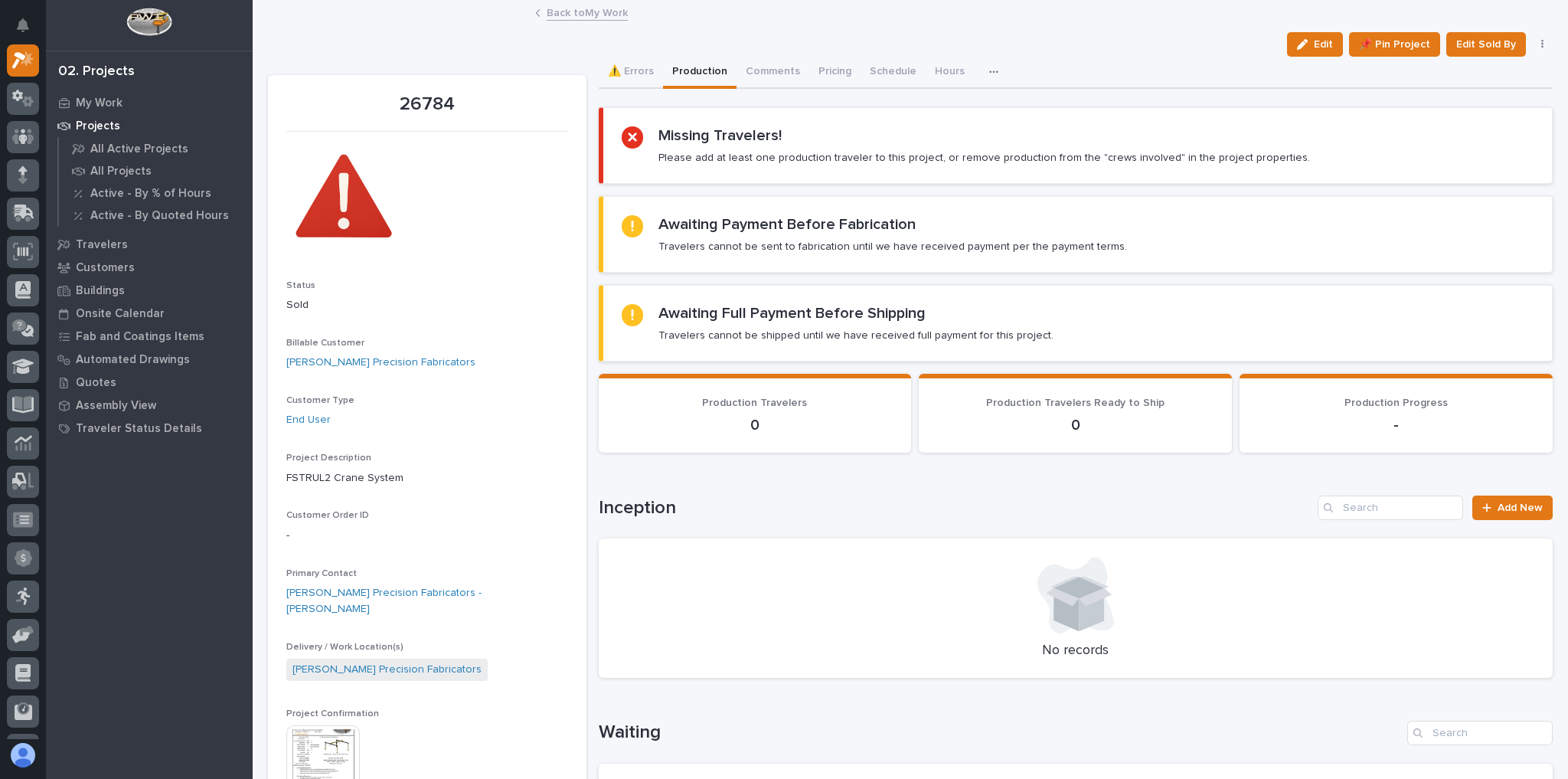
click at [1287, 40] on button "Edit" at bounding box center [1316, 44] width 56 height 24
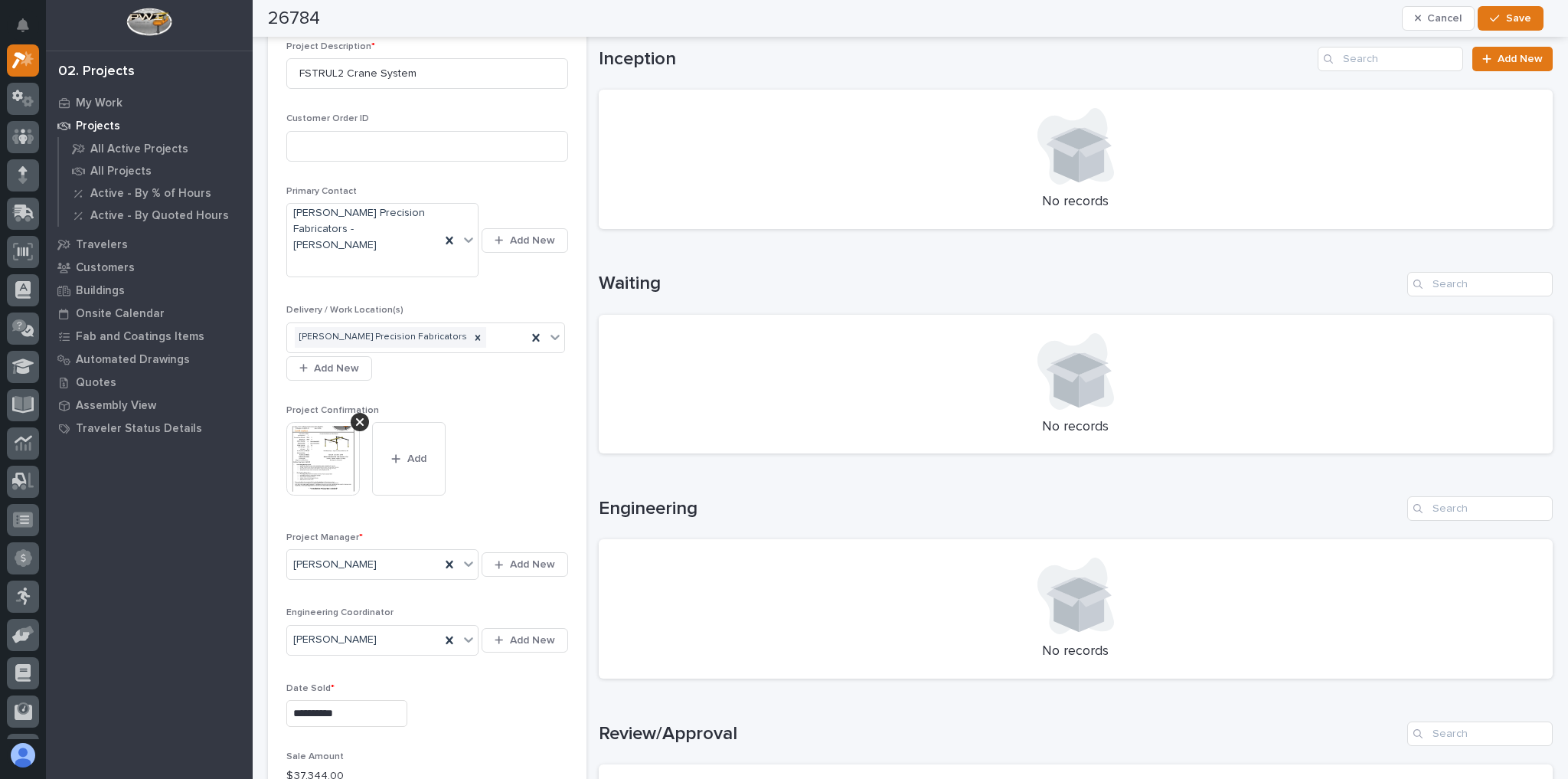
scroll to position [245, 0]
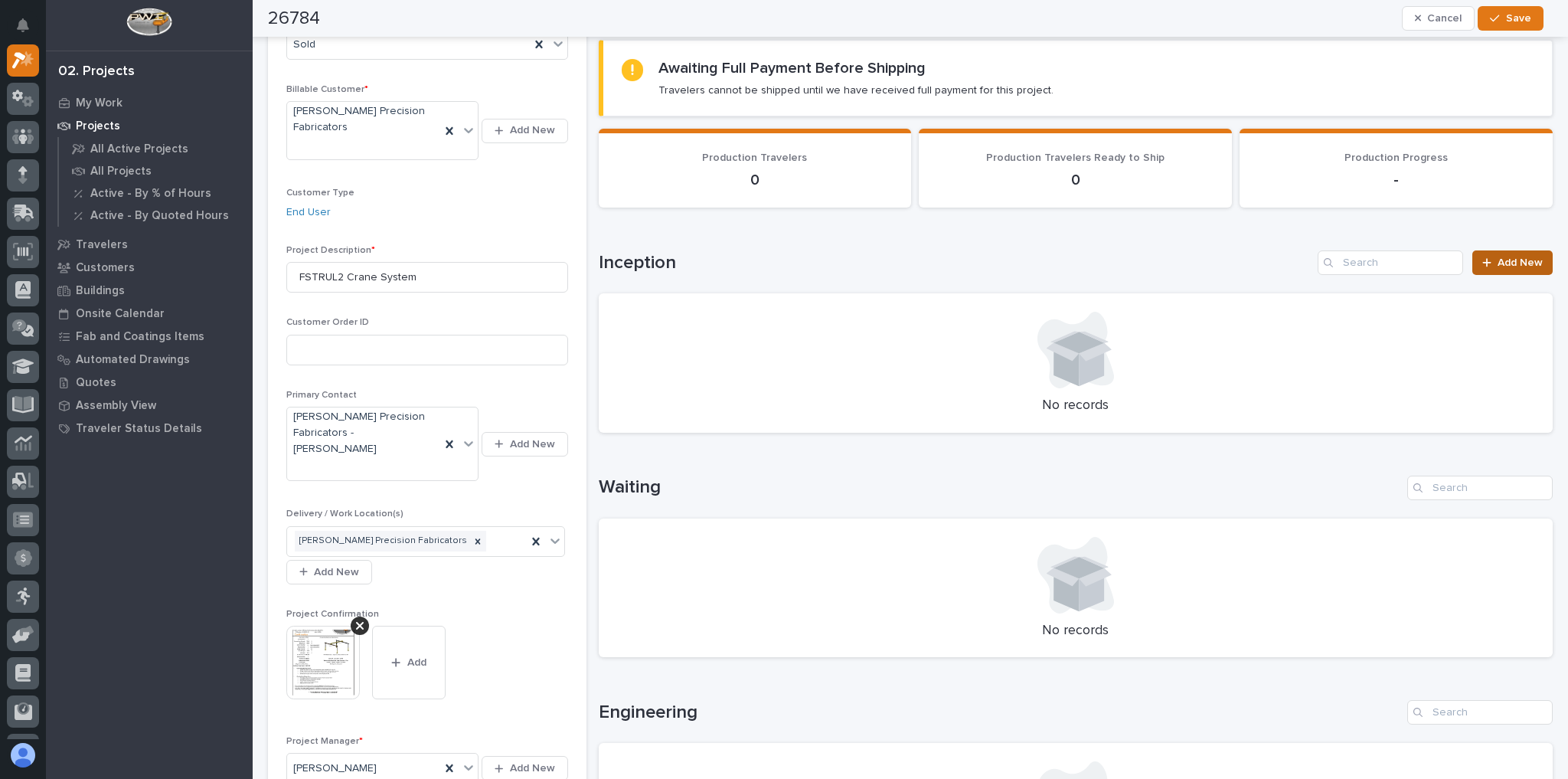
click at [1532, 252] on link "Add New" at bounding box center [1513, 262] width 80 height 24
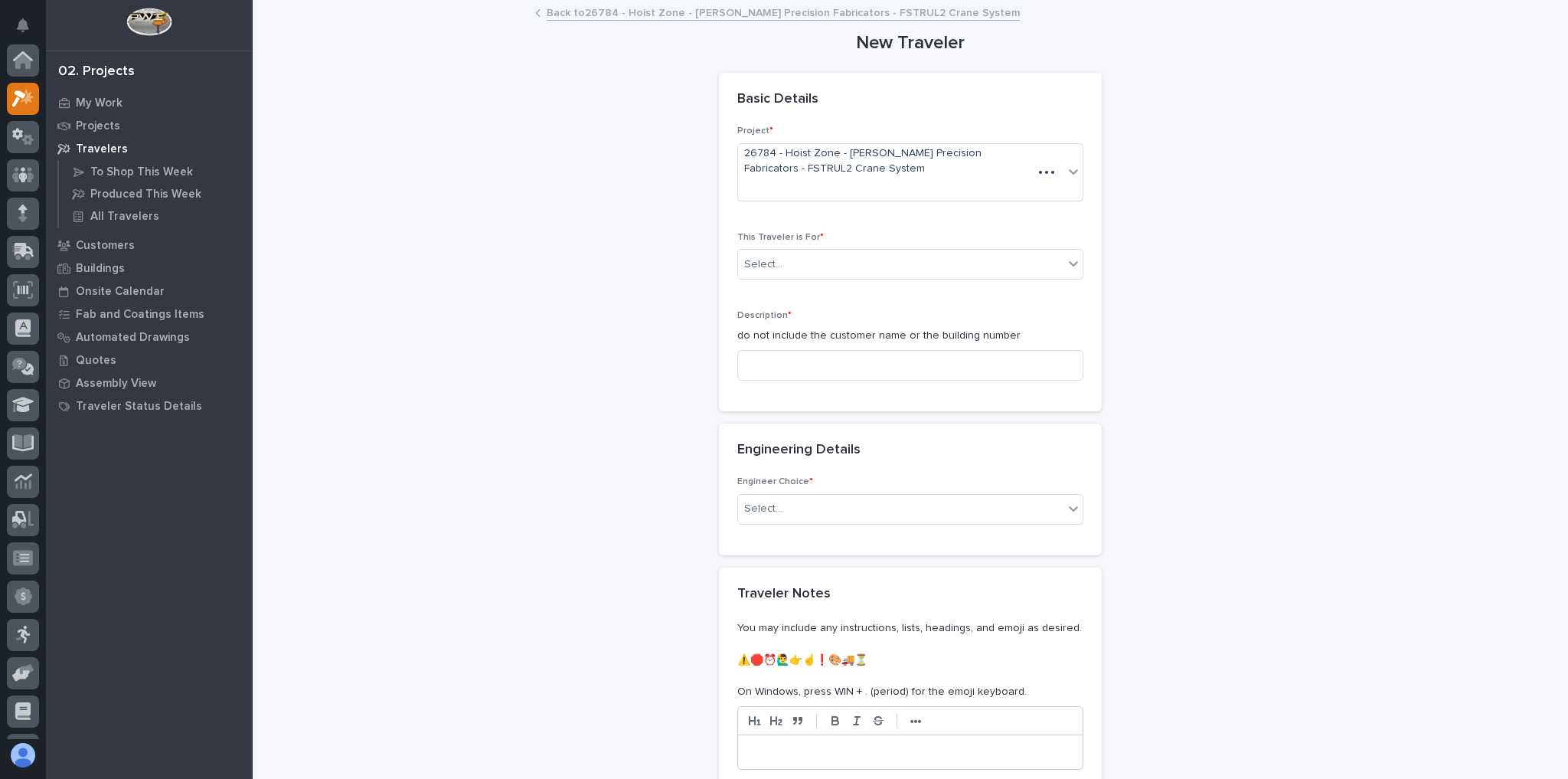
scroll to position [39, 0]
click at [848, 257] on div "Select..." at bounding box center [901, 264] width 326 height 25
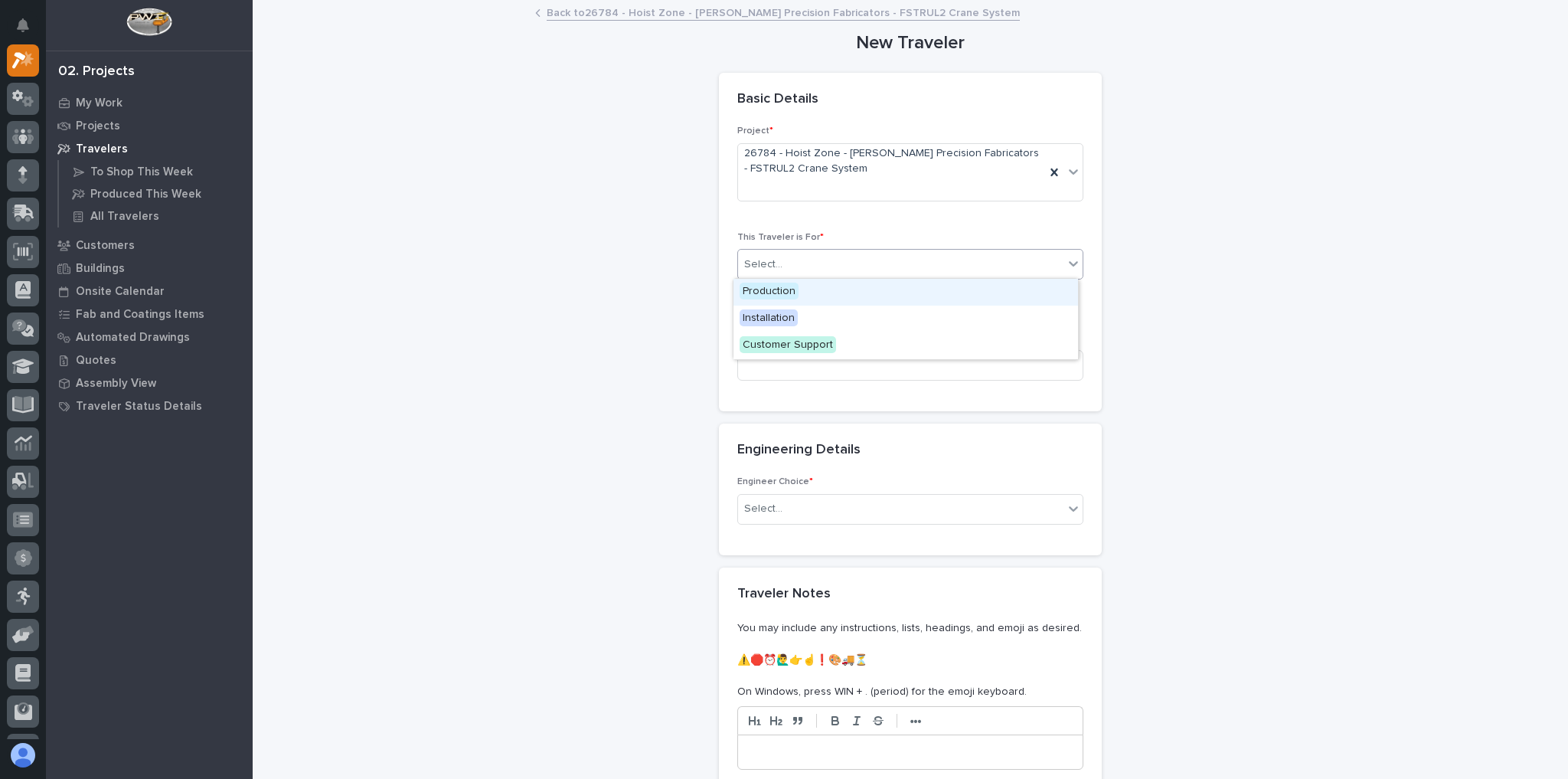
click at [826, 290] on div "Production" at bounding box center [905, 292] width 345 height 27
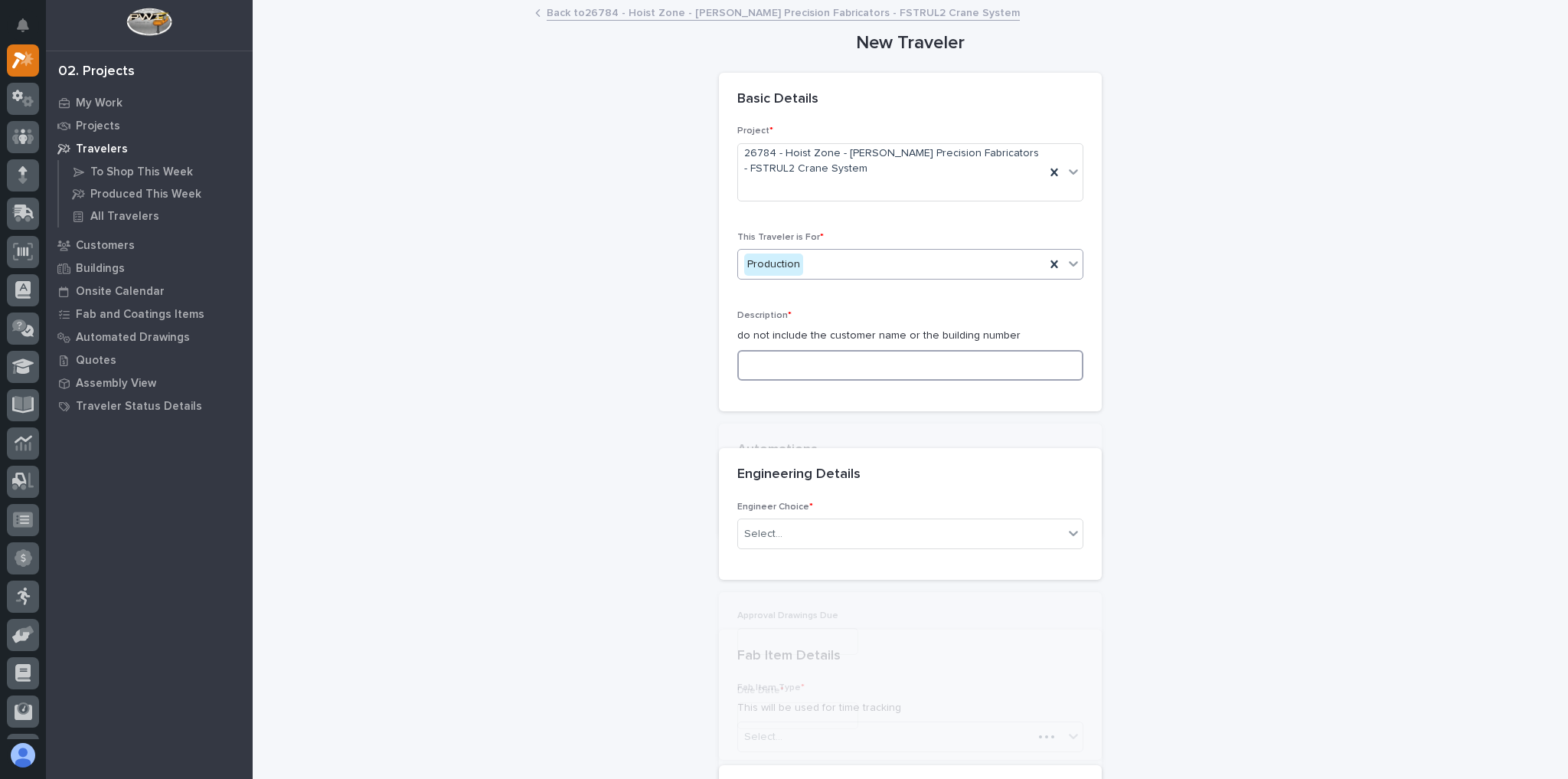
click at [790, 353] on input at bounding box center [910, 365] width 346 height 31
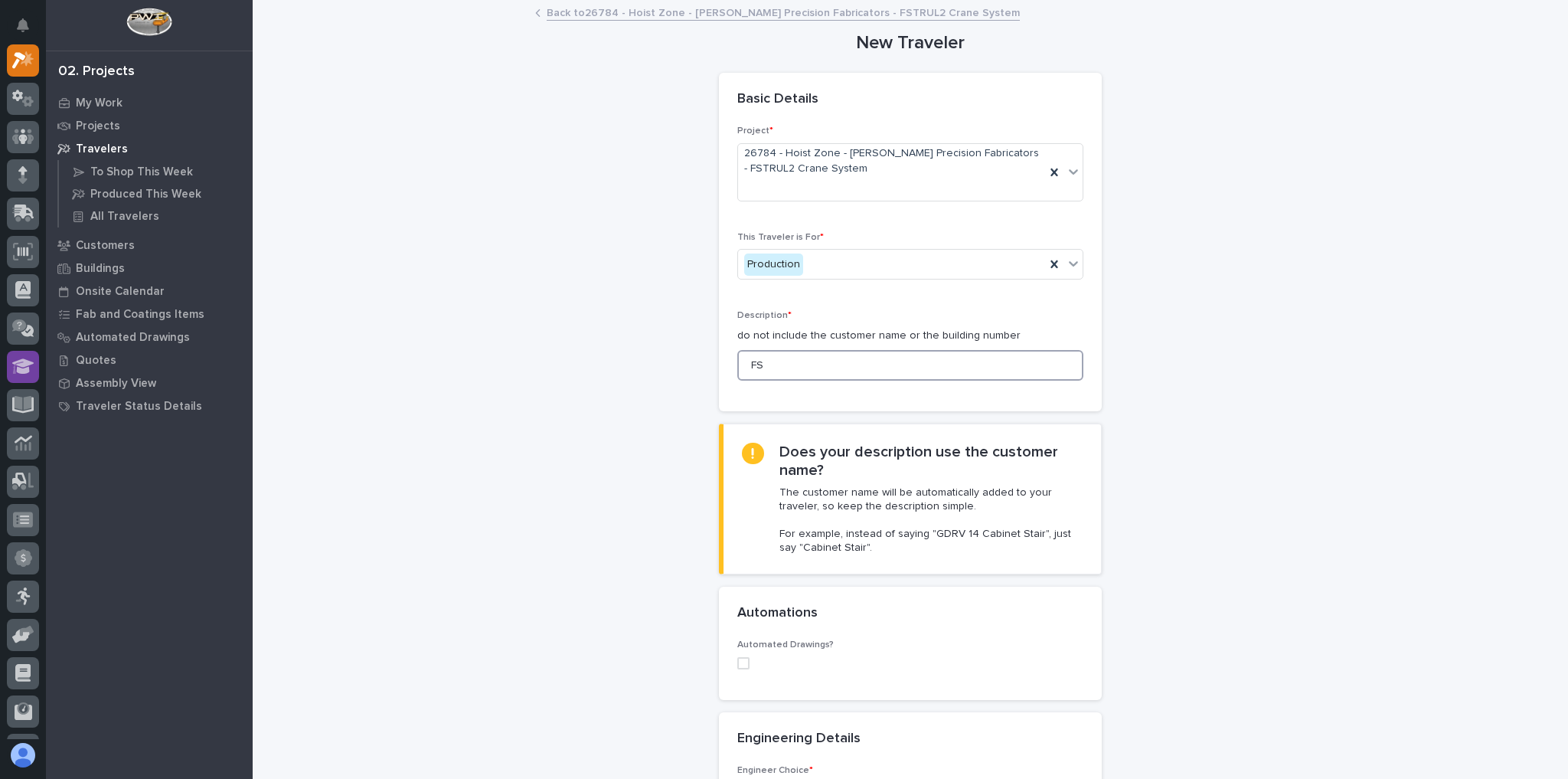
type input "F"
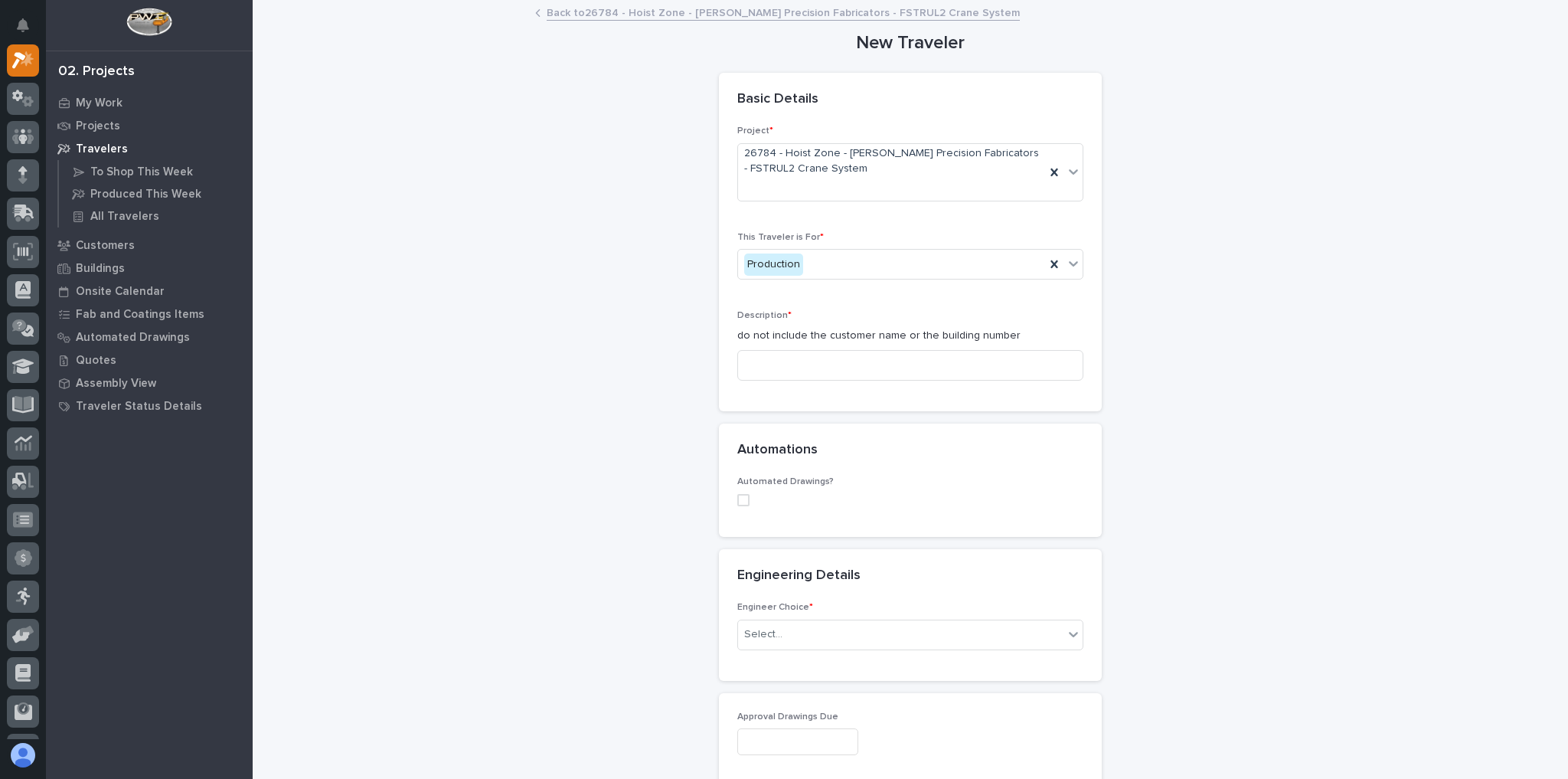
click at [558, 15] on link "Back to 26784 - Hoist Zone - [PERSON_NAME] Precision Fabricators - FSTRUL2 Cran…" at bounding box center [783, 12] width 474 height 18
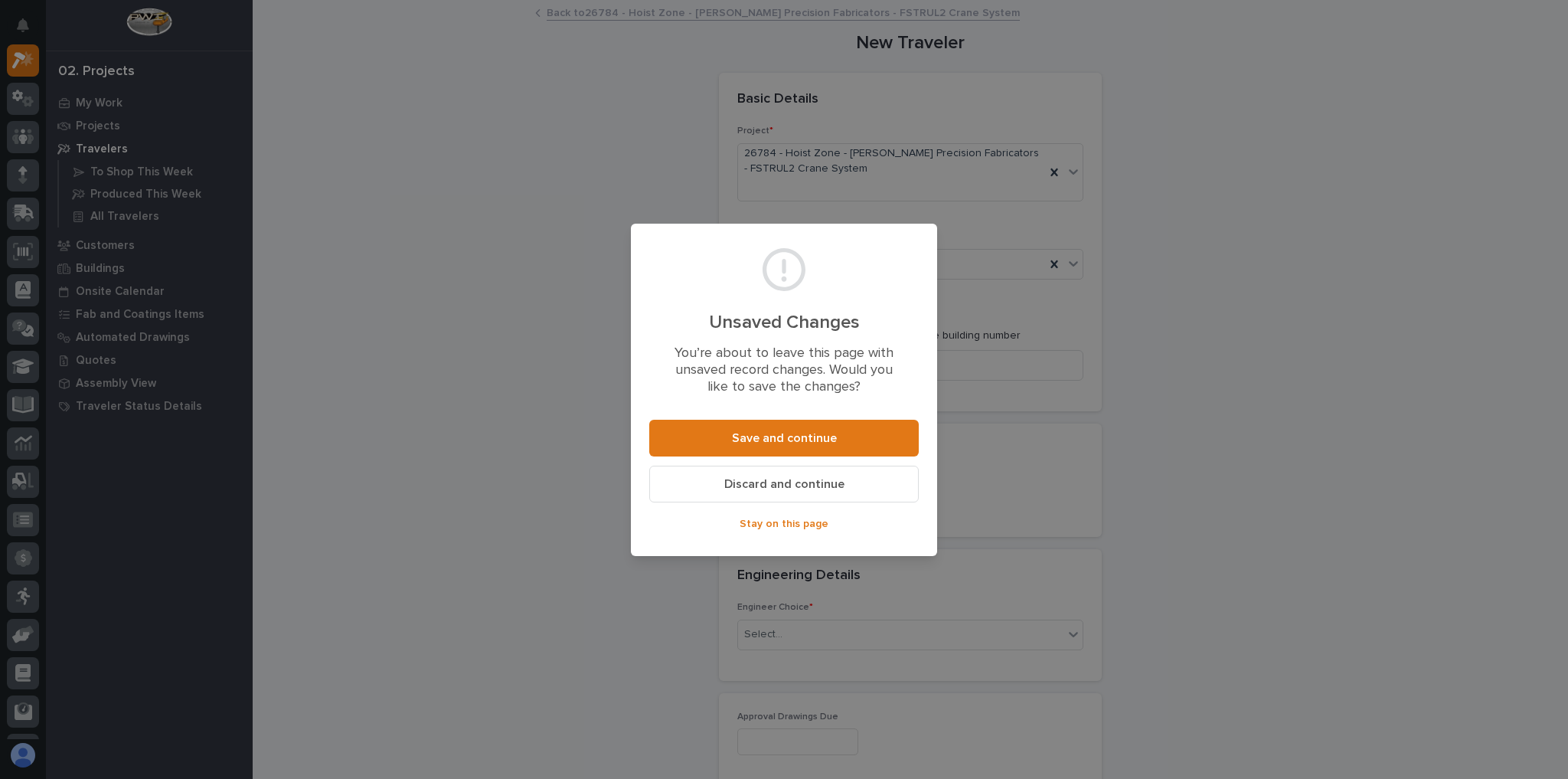
click at [766, 492] on button "Discard and continue" at bounding box center [784, 484] width 269 height 37
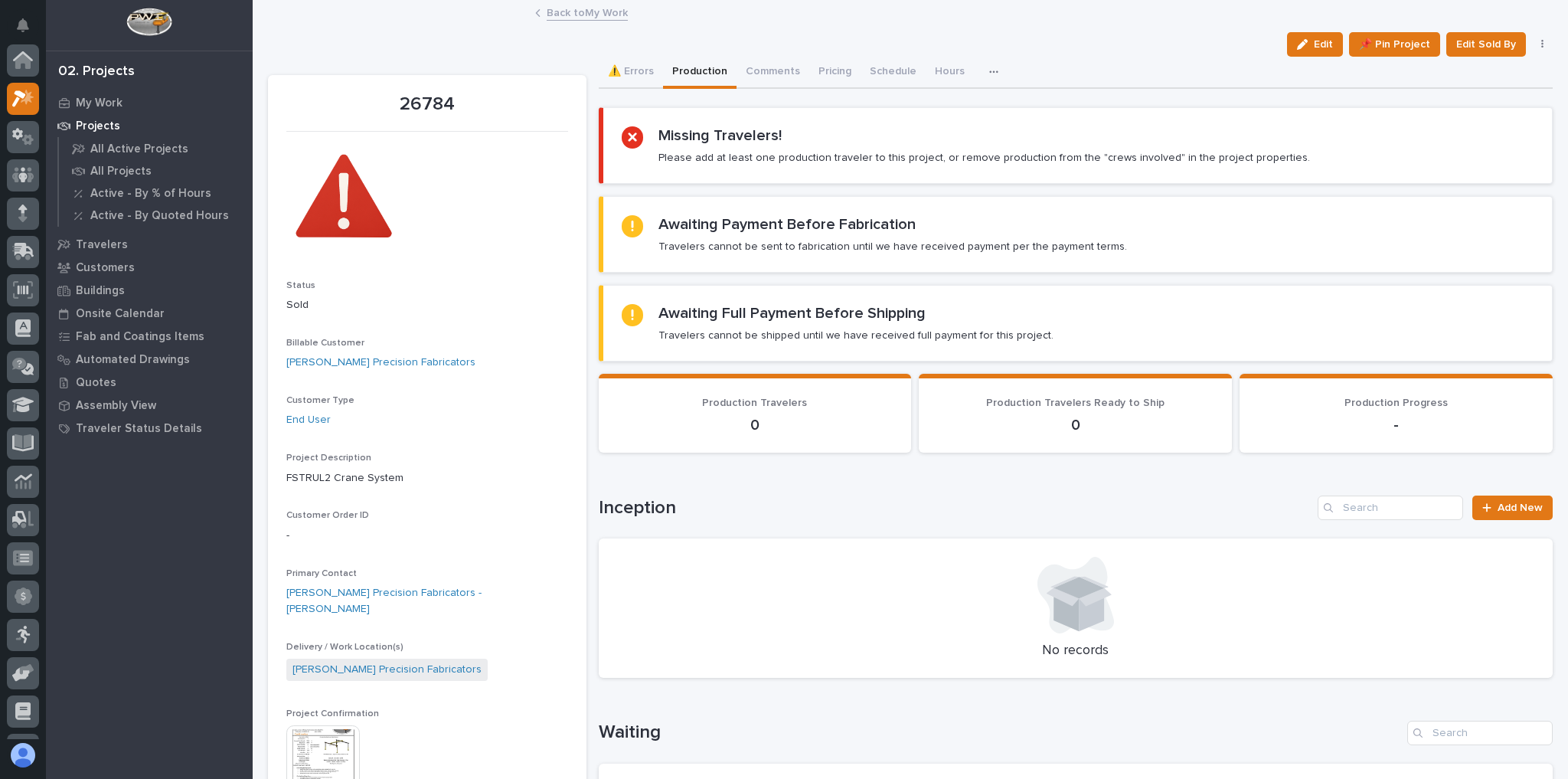
scroll to position [41, 0]
click at [766, 488] on div "Loading... Saving… Inception Add New No records" at bounding box center [1077, 577] width 955 height 225
click at [581, 8] on link "Back to My Work" at bounding box center [587, 12] width 81 height 18
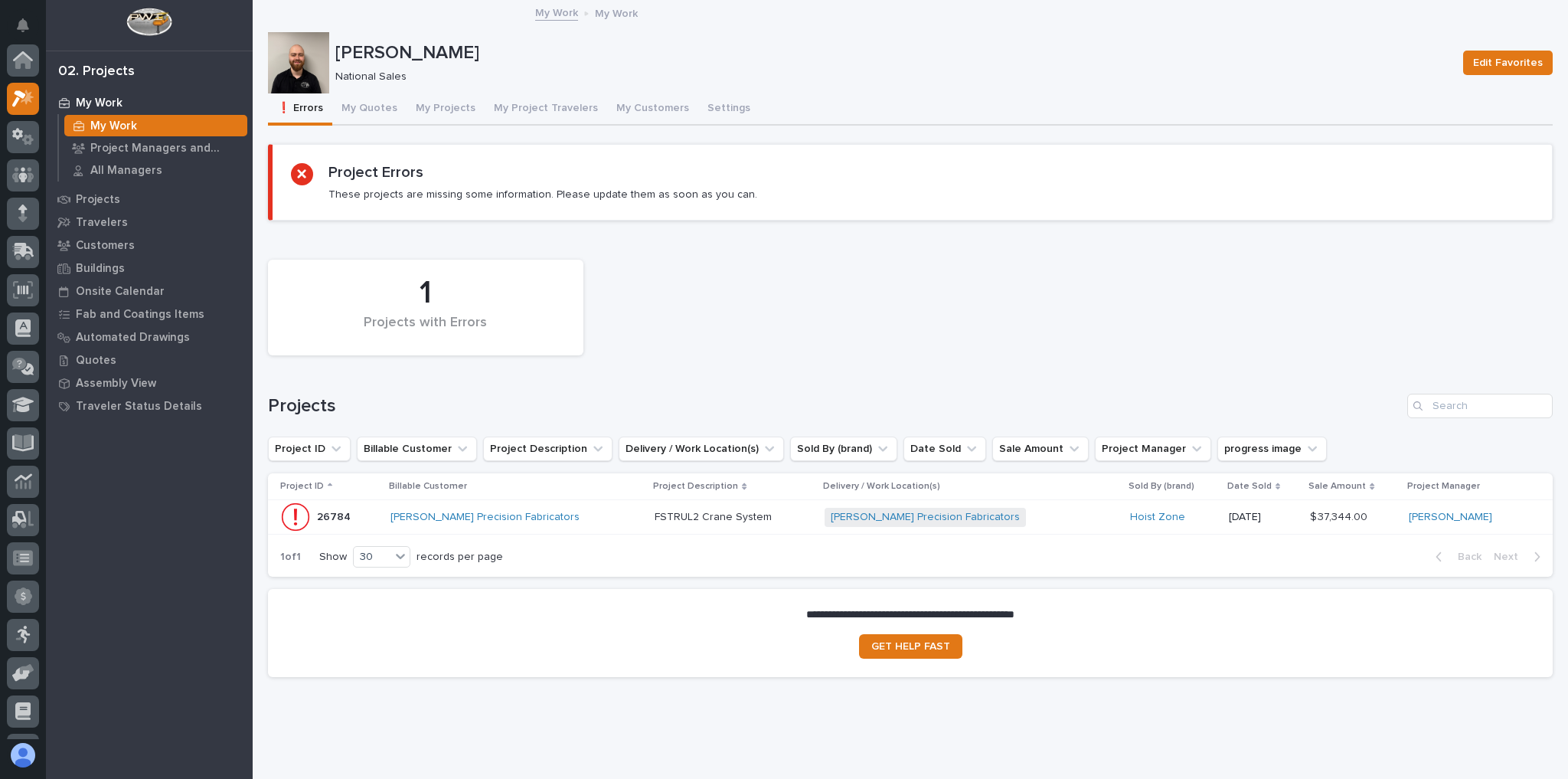
scroll to position [41, 0]
click at [363, 112] on button "My Quotes" at bounding box center [369, 109] width 74 height 32
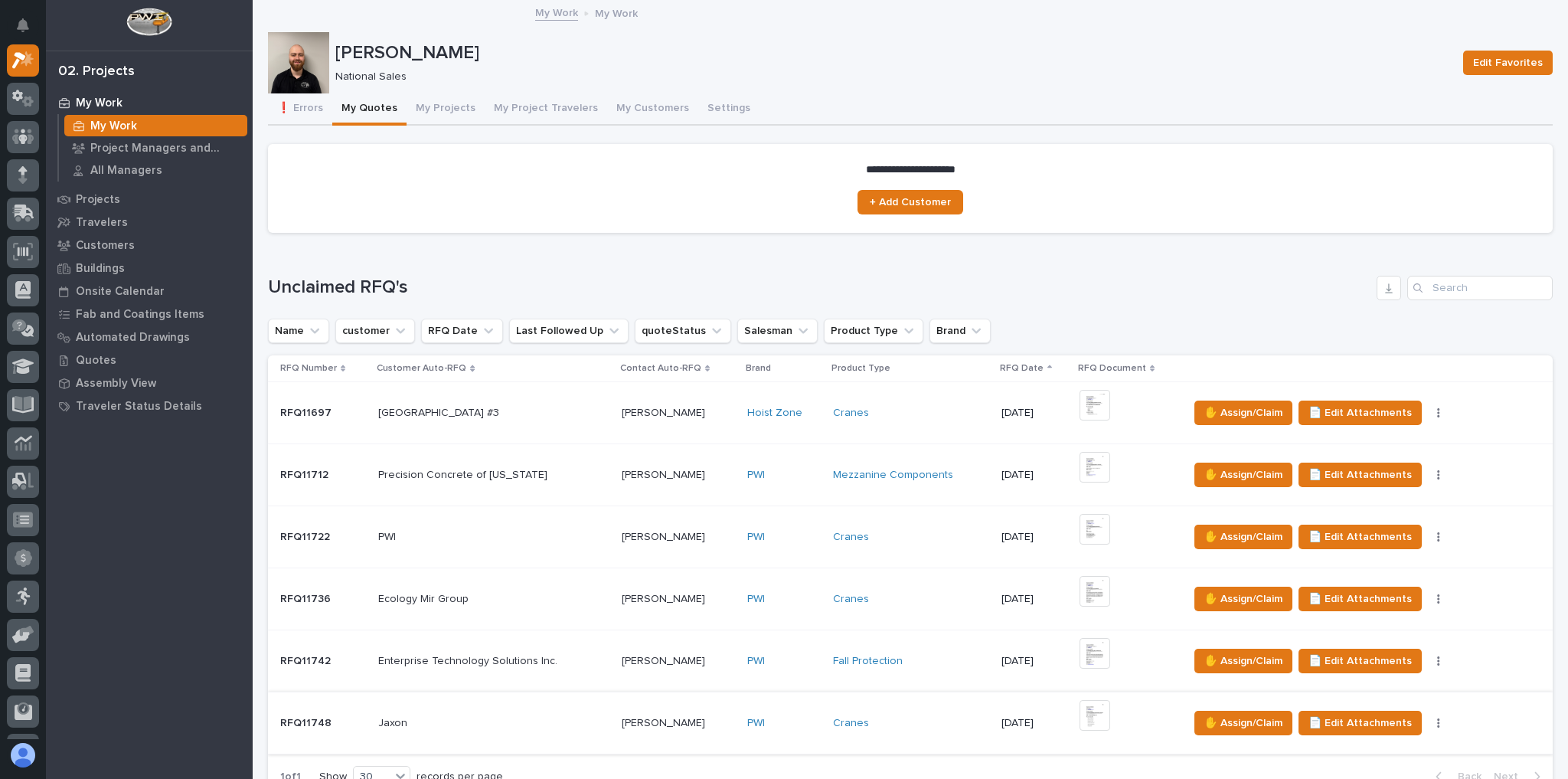
scroll to position [61, 0]
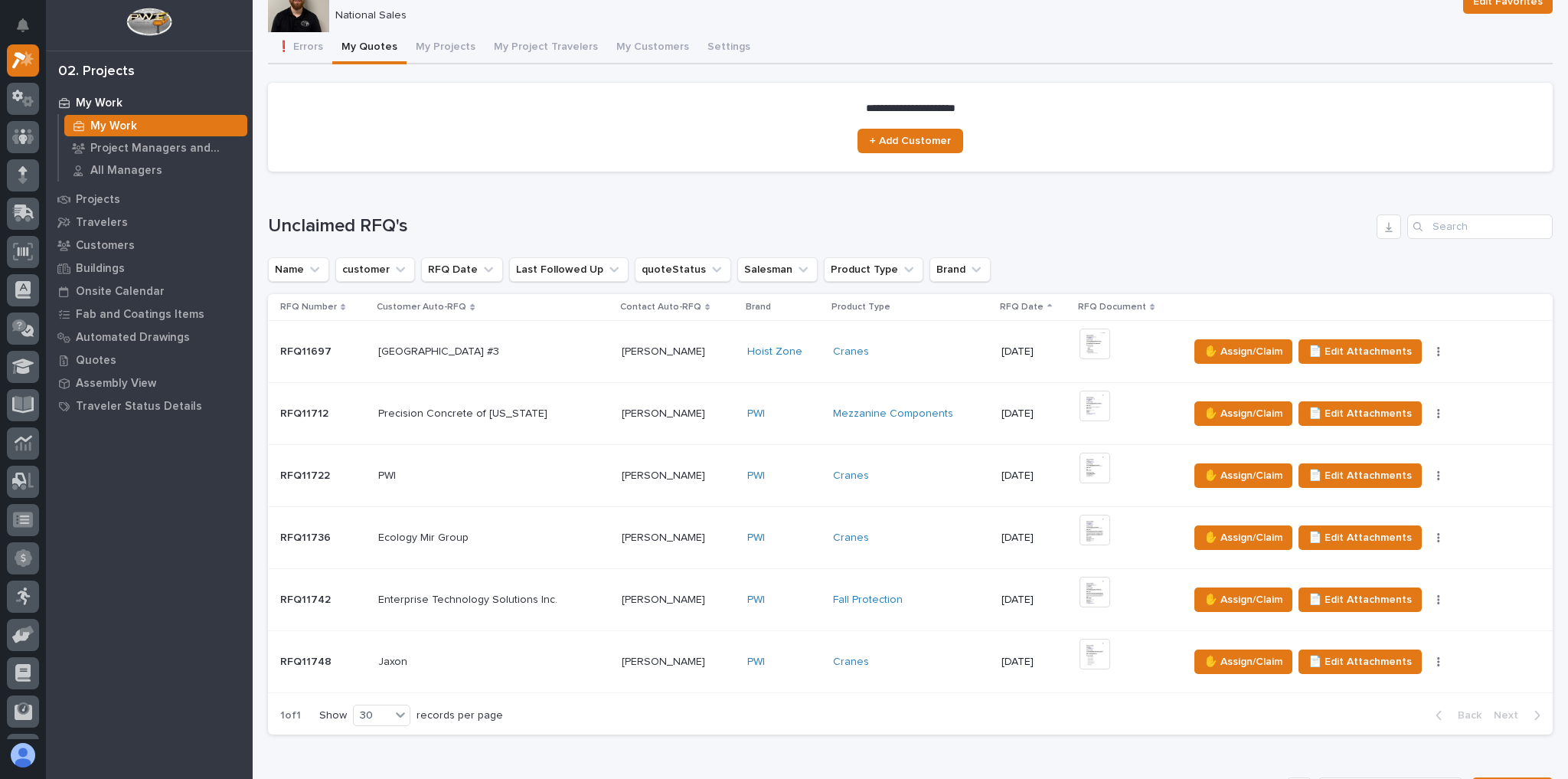
click at [726, 650] on div "[PERSON_NAME] [PERSON_NAME]" at bounding box center [678, 662] width 113 height 25
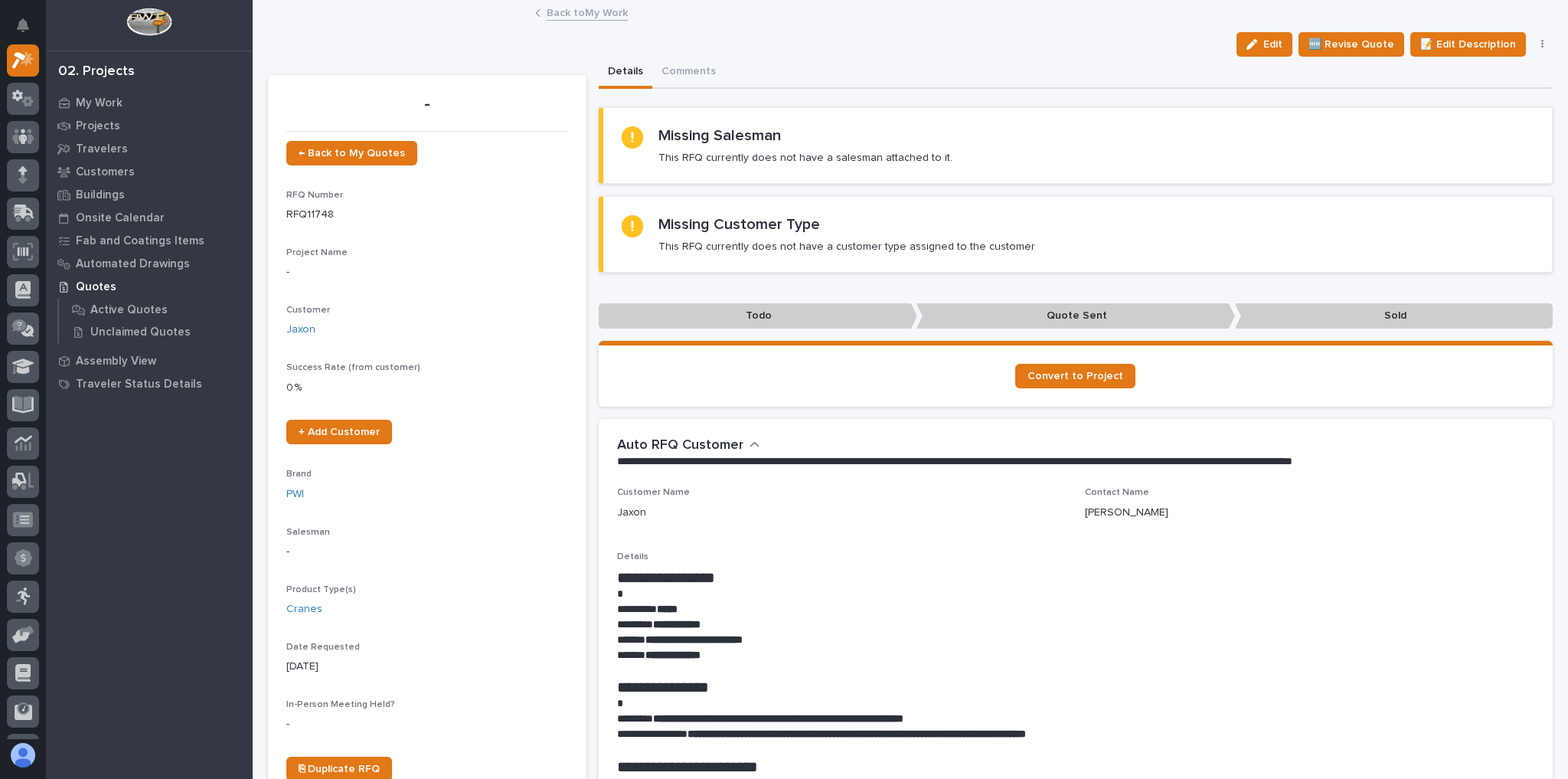
click at [581, 18] on link "Back to My Work" at bounding box center [587, 12] width 81 height 18
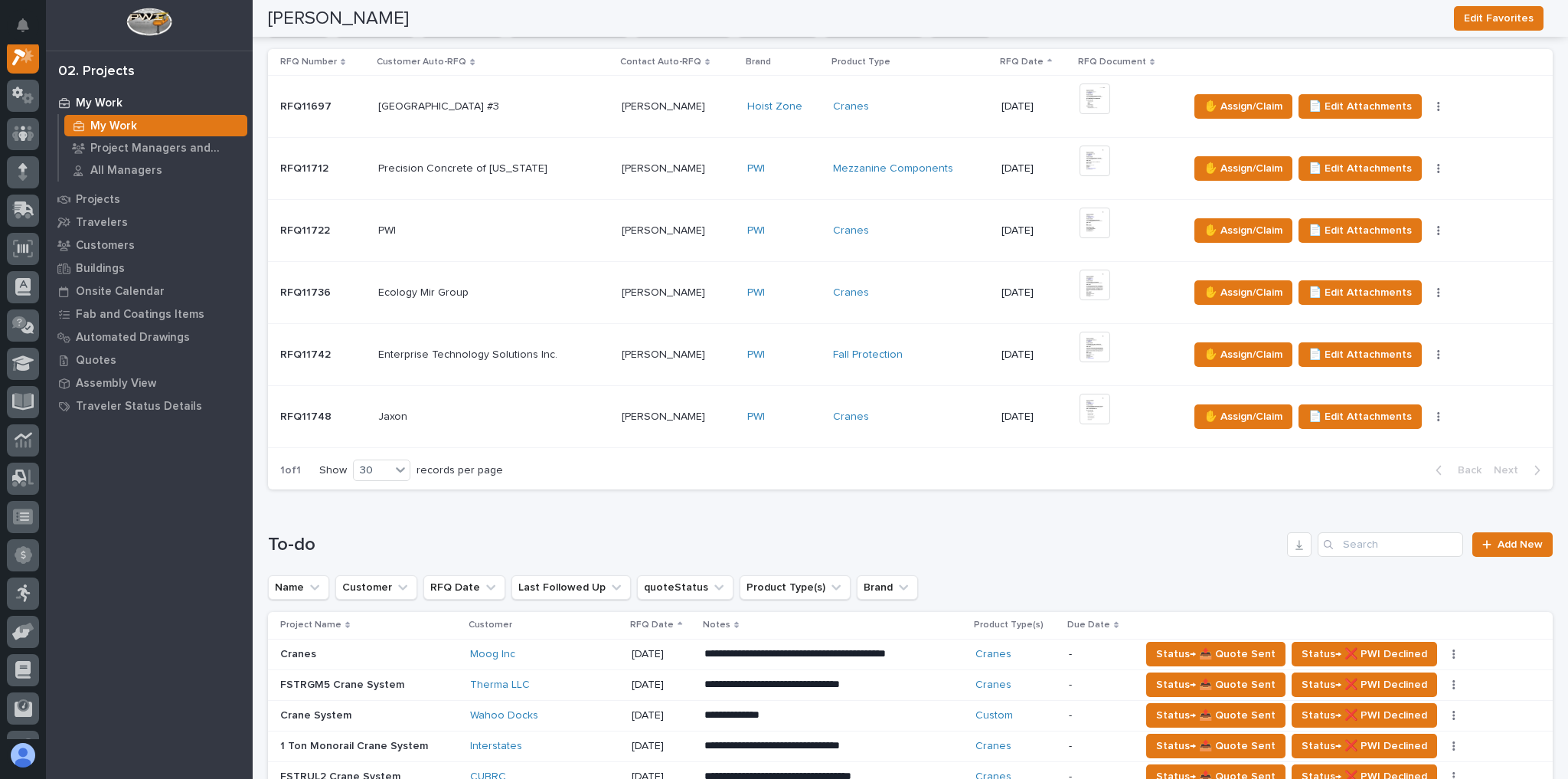
scroll to position [674, 0]
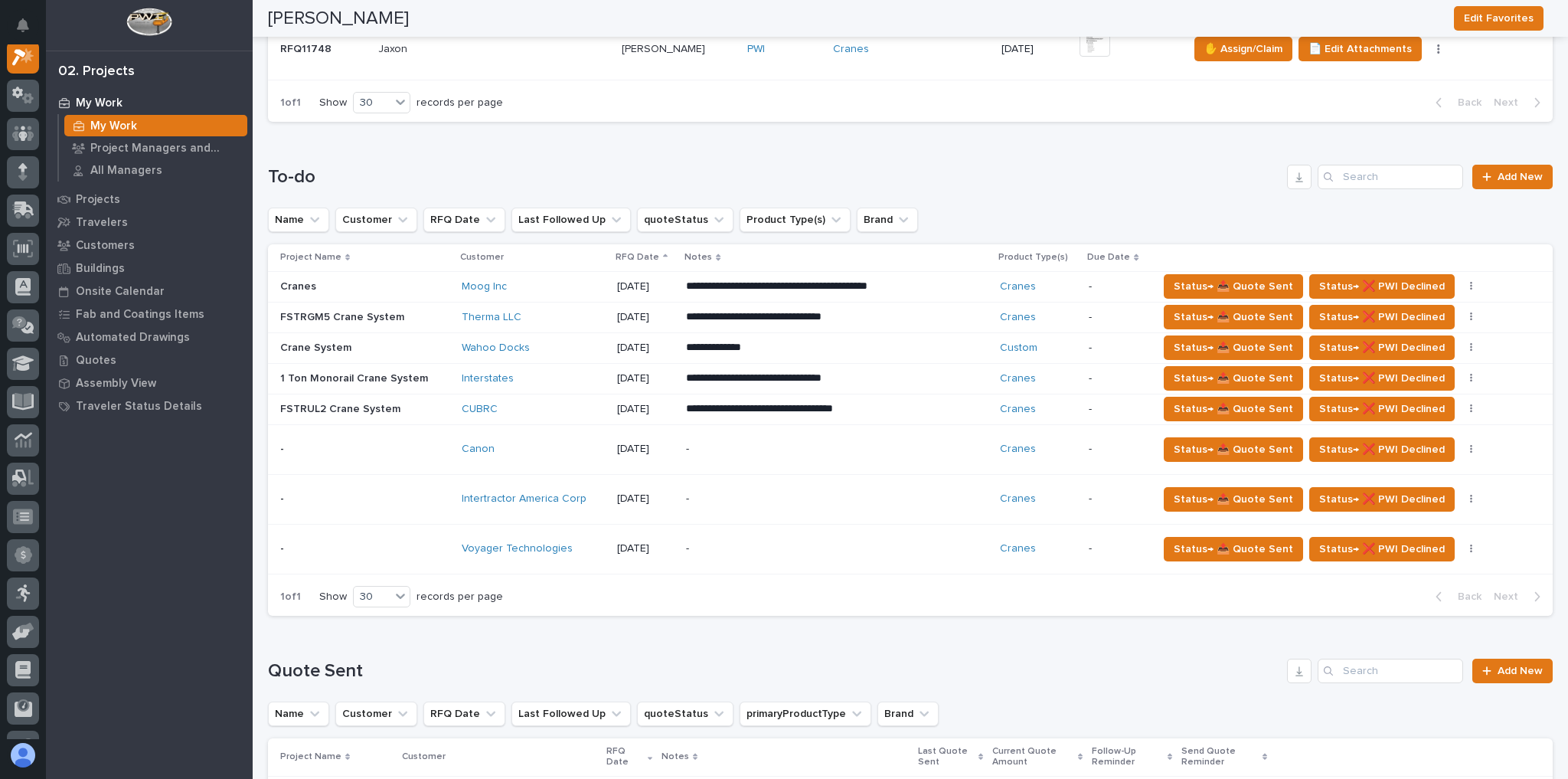
click at [519, 442] on div "Canon" at bounding box center [532, 449] width 142 height 13
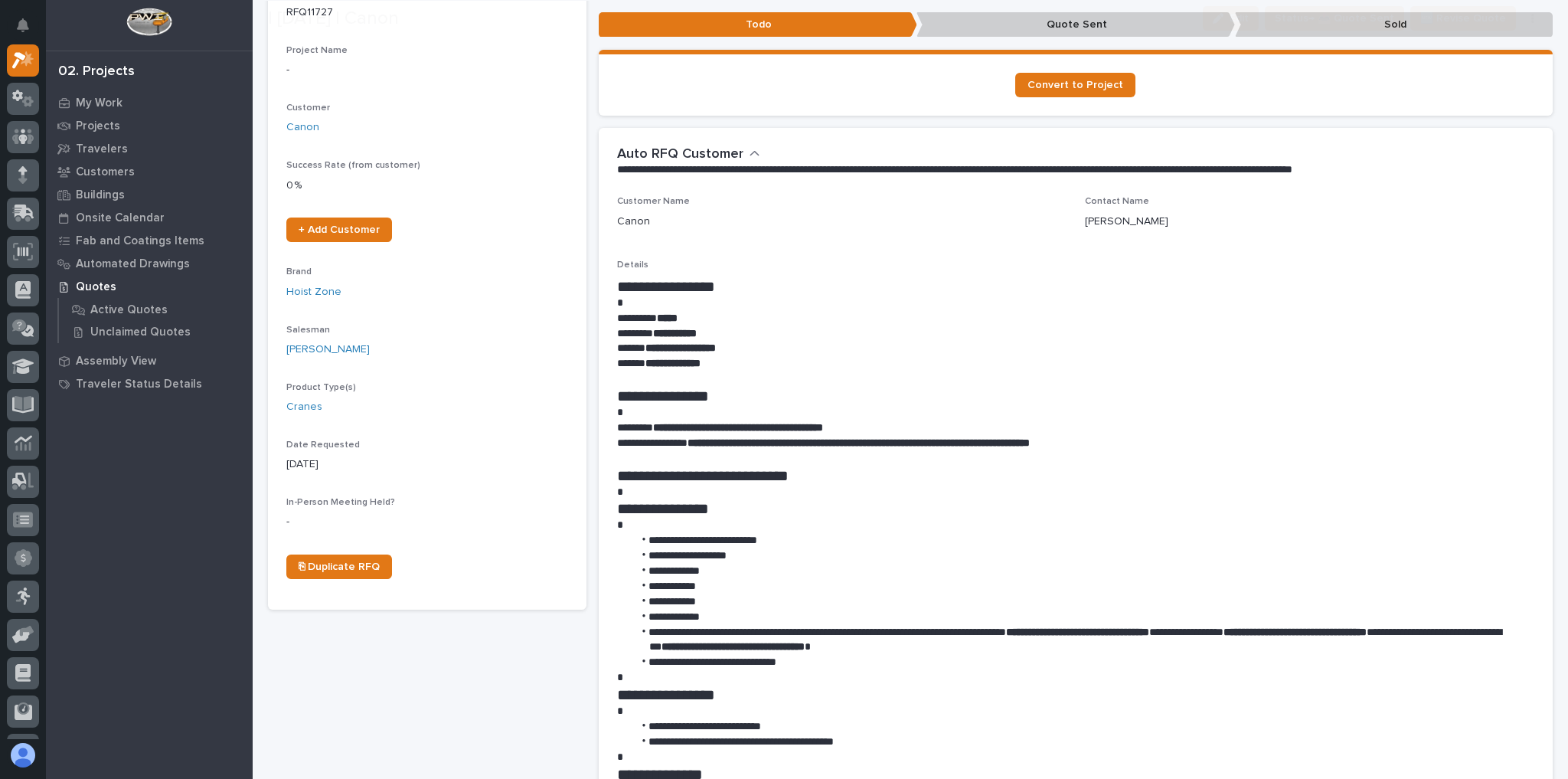
scroll to position [245, 0]
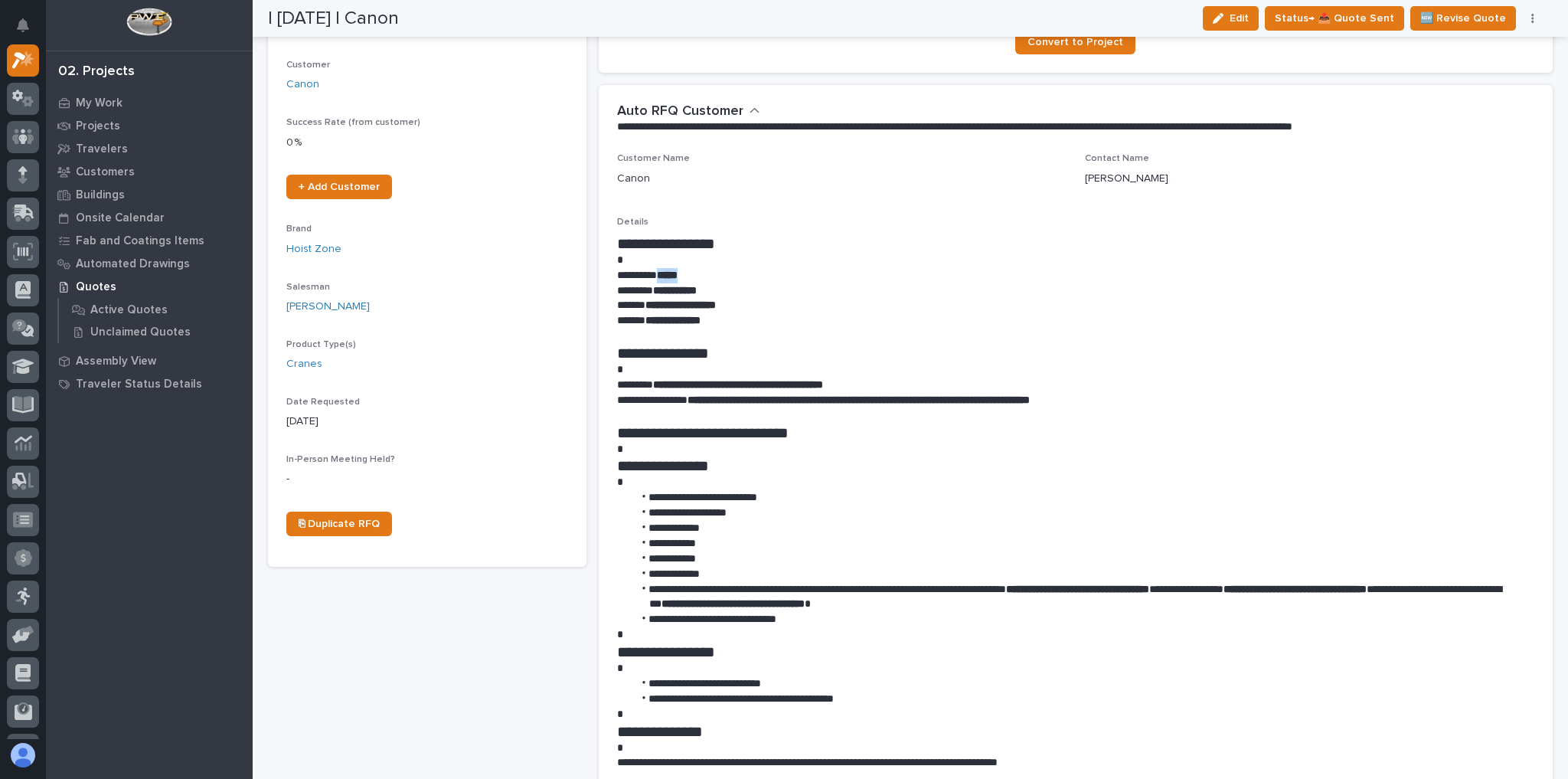
drag, startPoint x: 707, startPoint y: 273, endPoint x: 667, endPoint y: 275, distance: 40.0
click at [667, 275] on p "********* *****" at bounding box center [1073, 275] width 910 height 15
copy strong "*****"
click at [823, 380] on strong "**********" at bounding box center [737, 383] width 170 height 10
drag, startPoint x: 871, startPoint y: 381, endPoint x: 843, endPoint y: 383, distance: 28.1
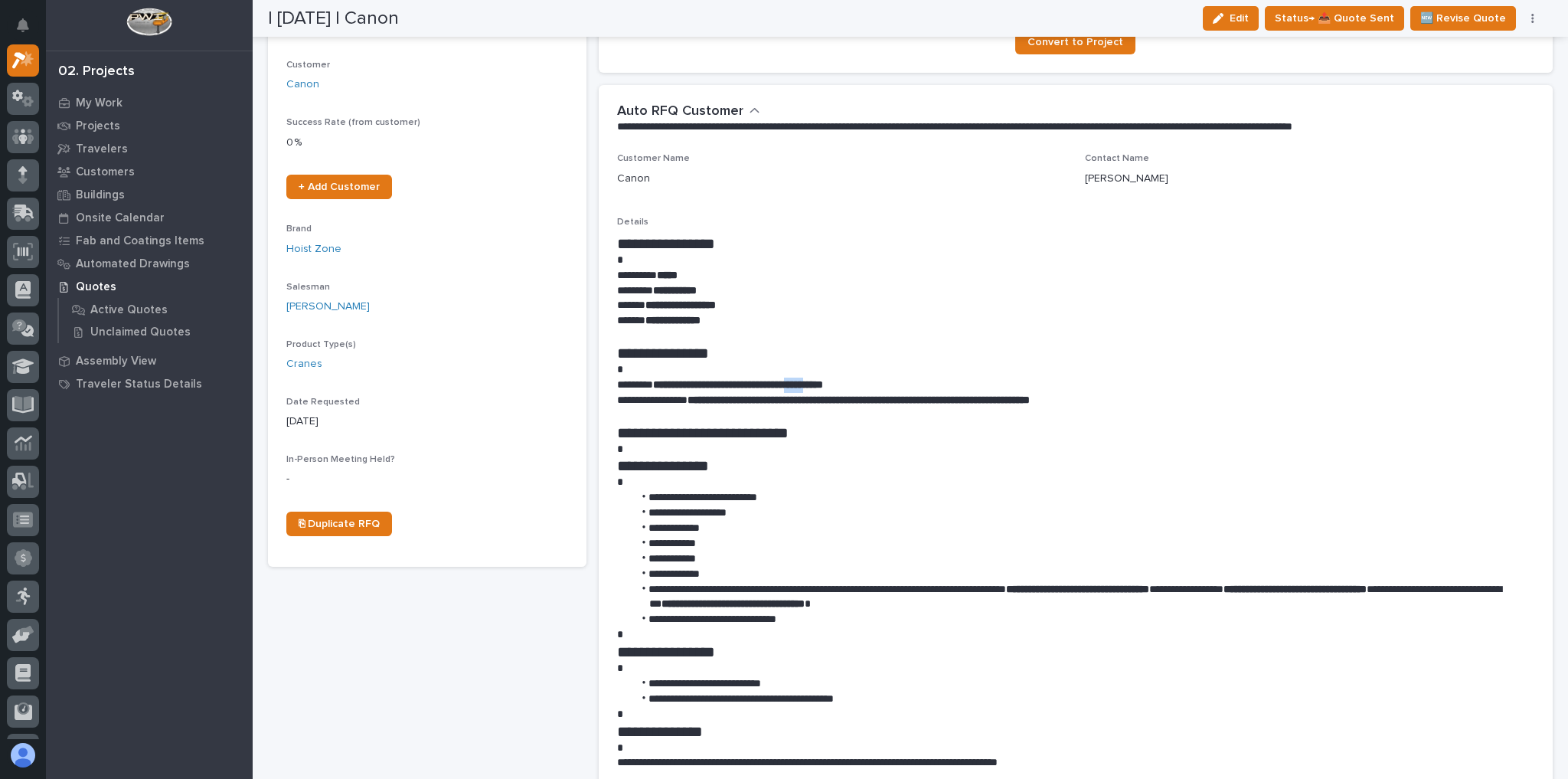
click at [823, 383] on strong "**********" at bounding box center [737, 383] width 170 height 10
copy strong "*****"
click at [778, 335] on p at bounding box center [1077, 336] width 918 height 15
drag, startPoint x: 659, startPoint y: 385, endPoint x: 904, endPoint y: 354, distance: 247.0
click at [823, 379] on strong "**********" at bounding box center [737, 383] width 170 height 10
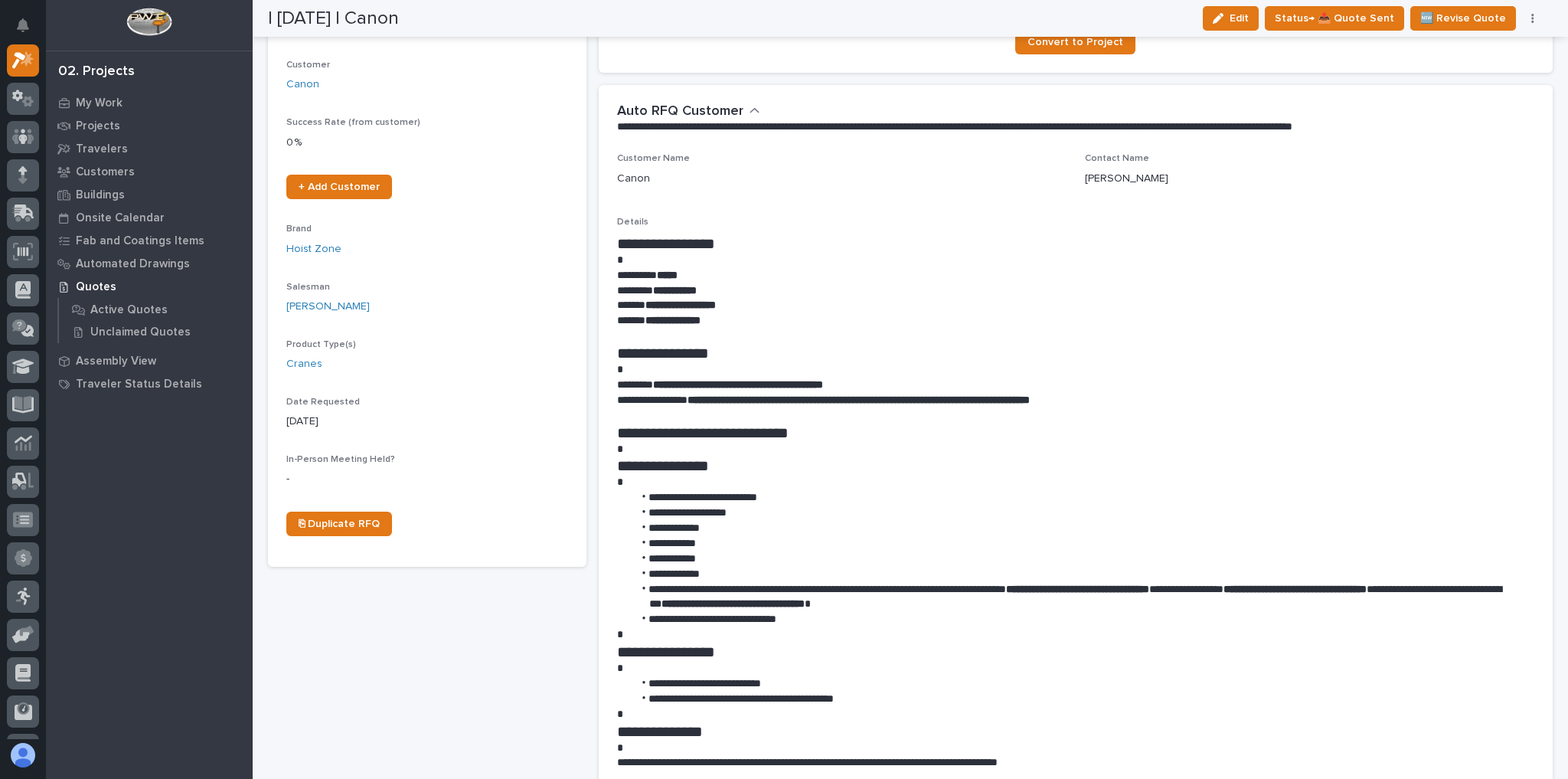
click at [924, 316] on p "**********" at bounding box center [1073, 321] width 910 height 15
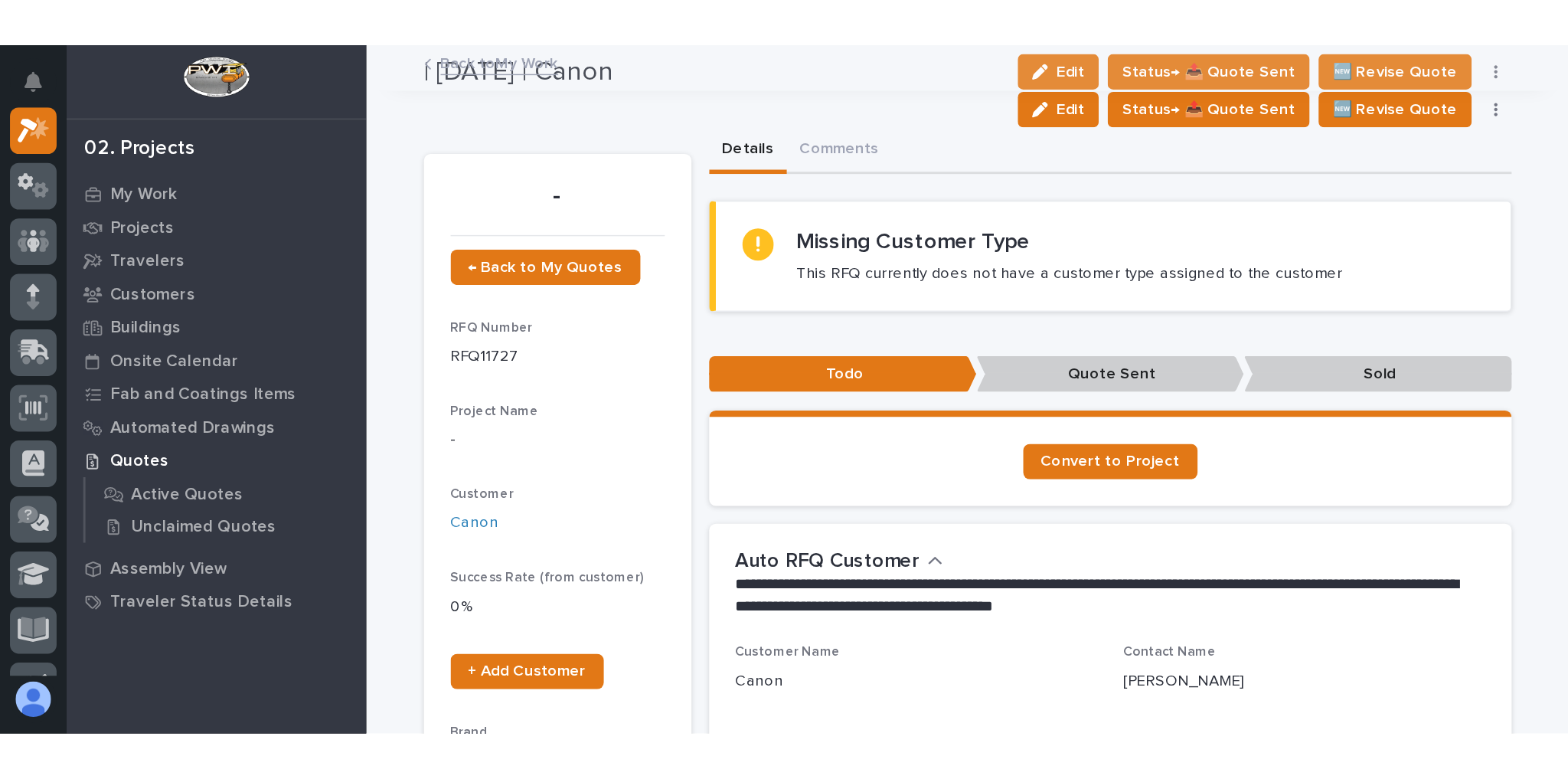
scroll to position [0, 0]
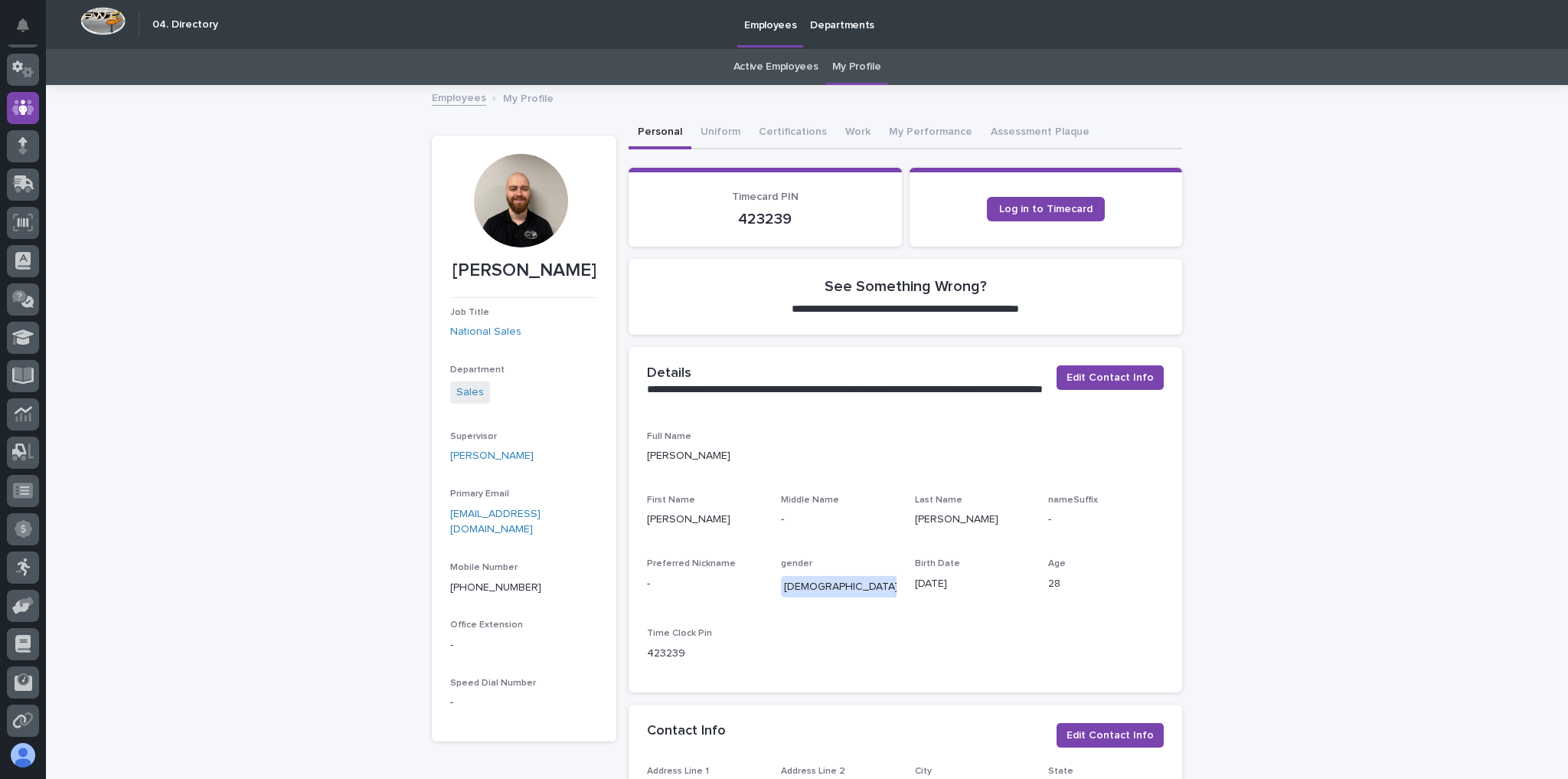
scroll to position [47, 0]
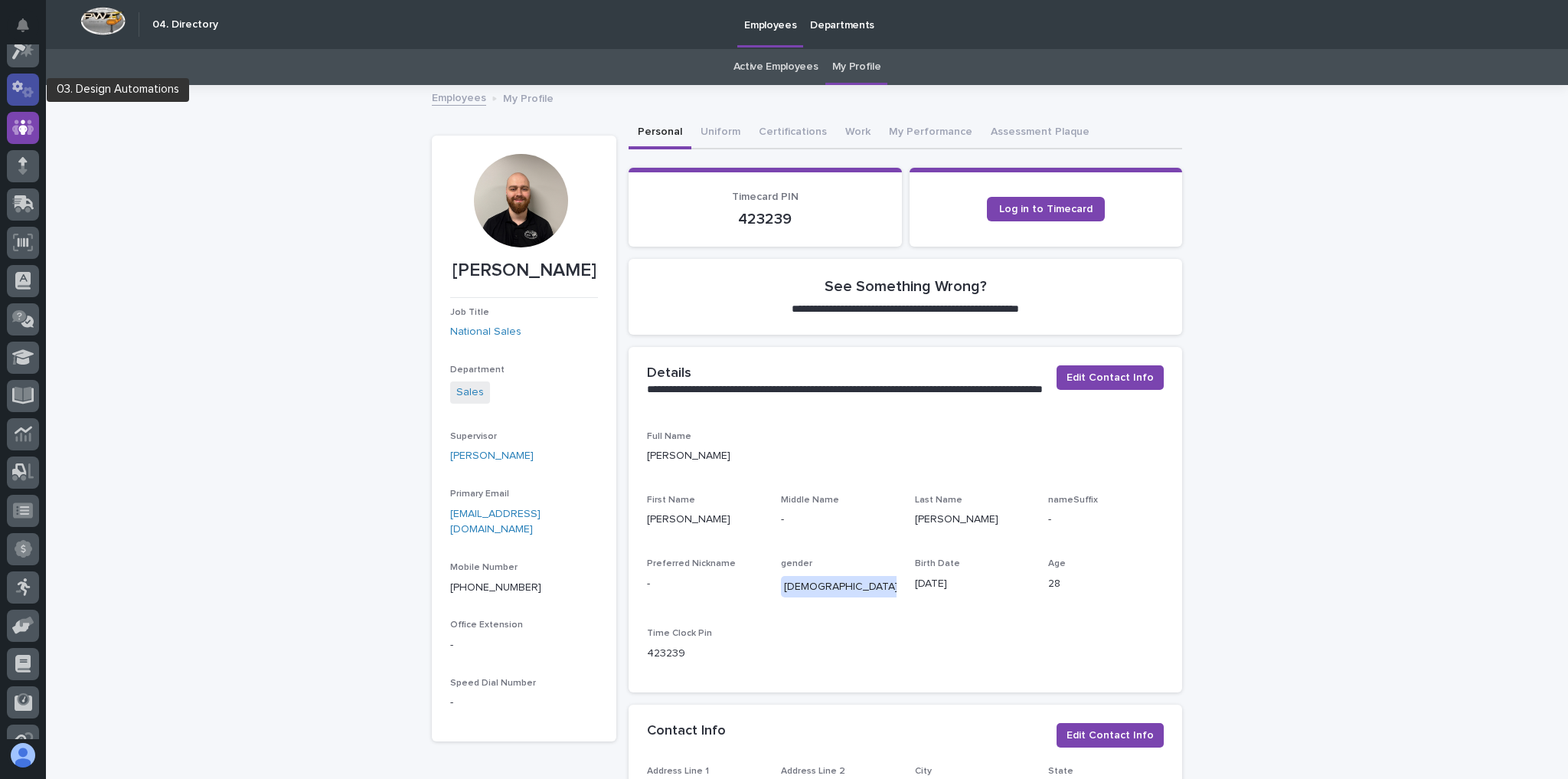
click at [26, 97] on div at bounding box center [23, 89] width 32 height 32
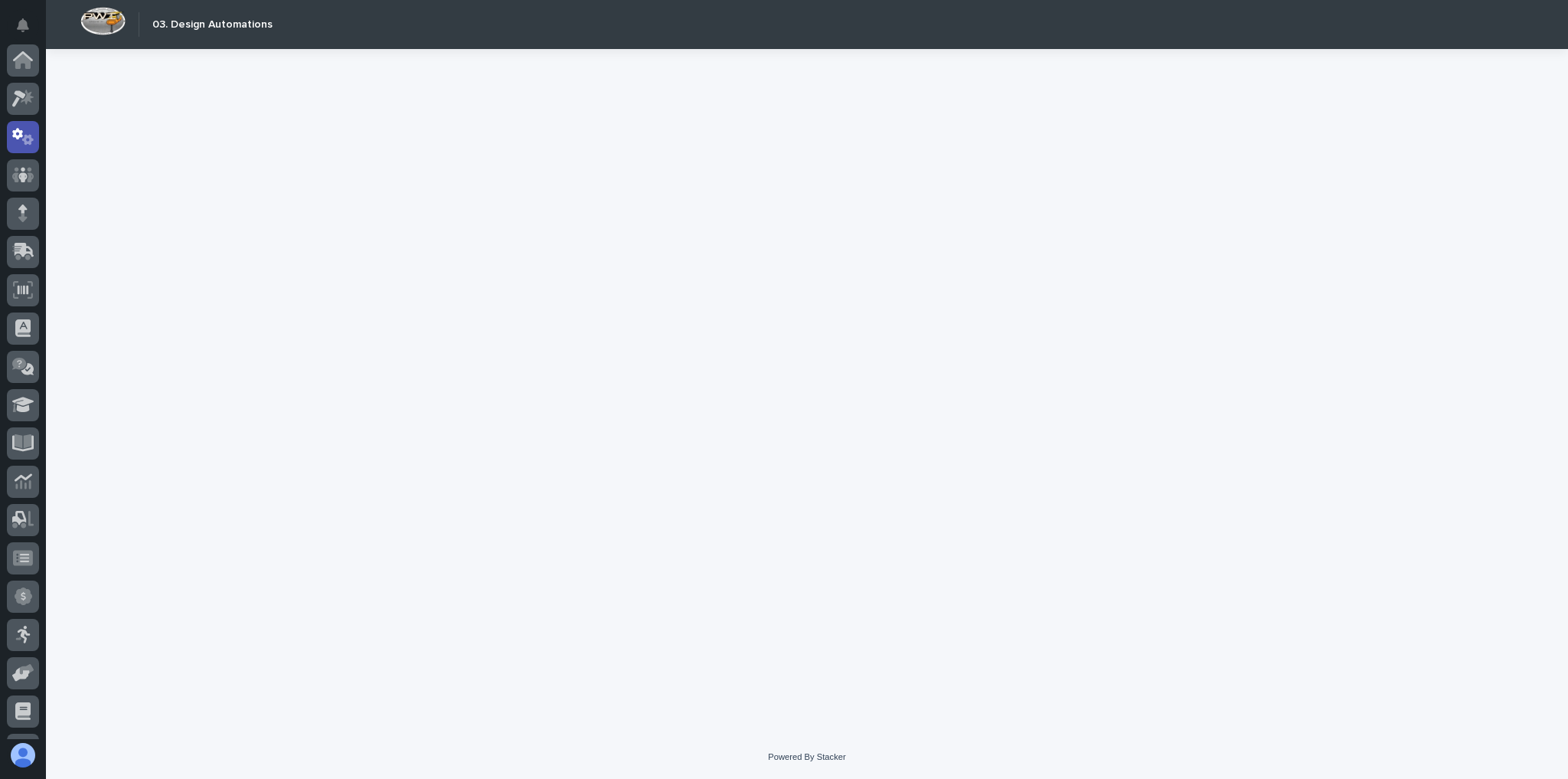
scroll to position [76, 0]
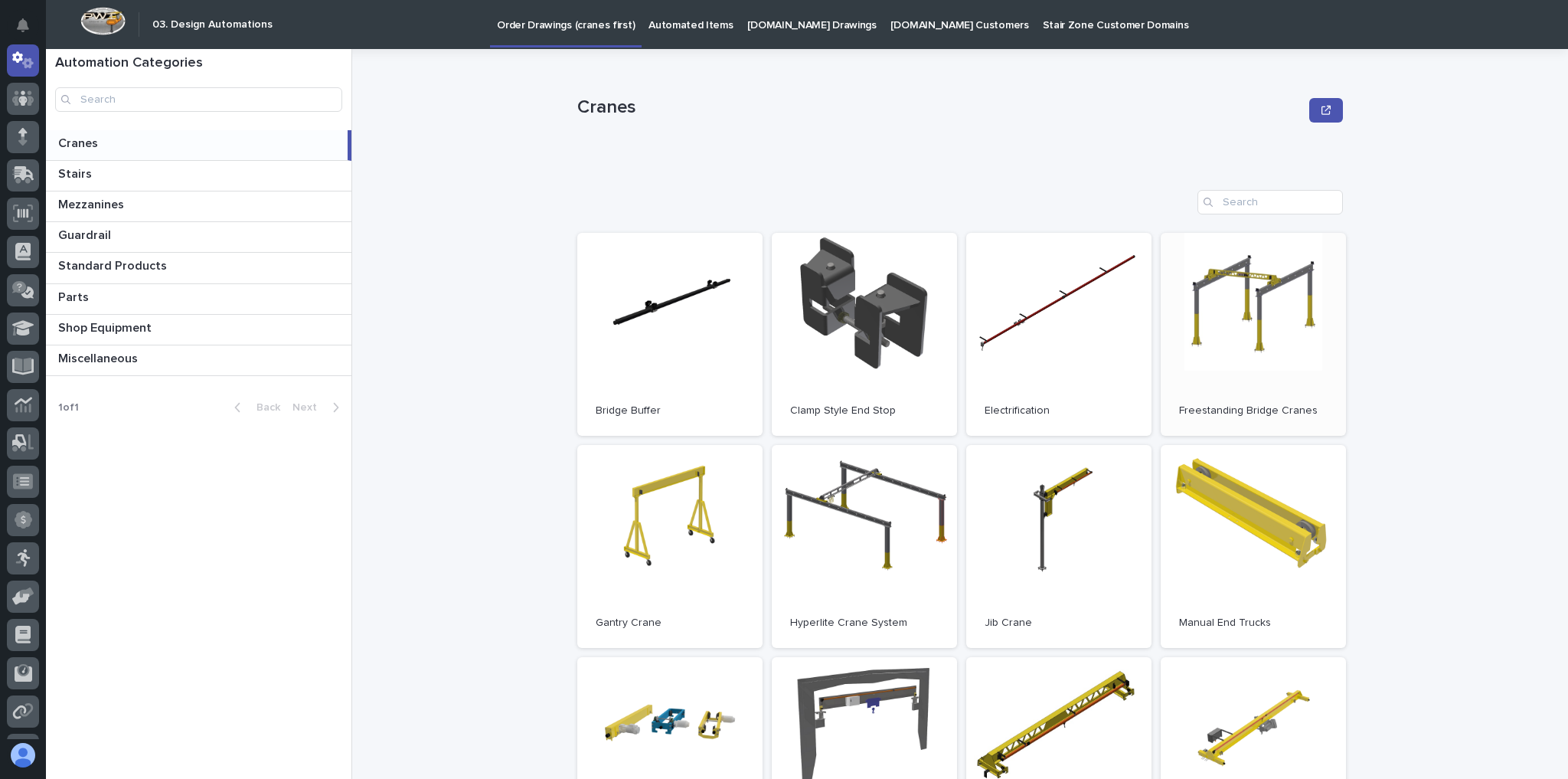
click at [1229, 329] on link "Open" at bounding box center [1254, 334] width 185 height 203
